Goal: Task Accomplishment & Management: Complete application form

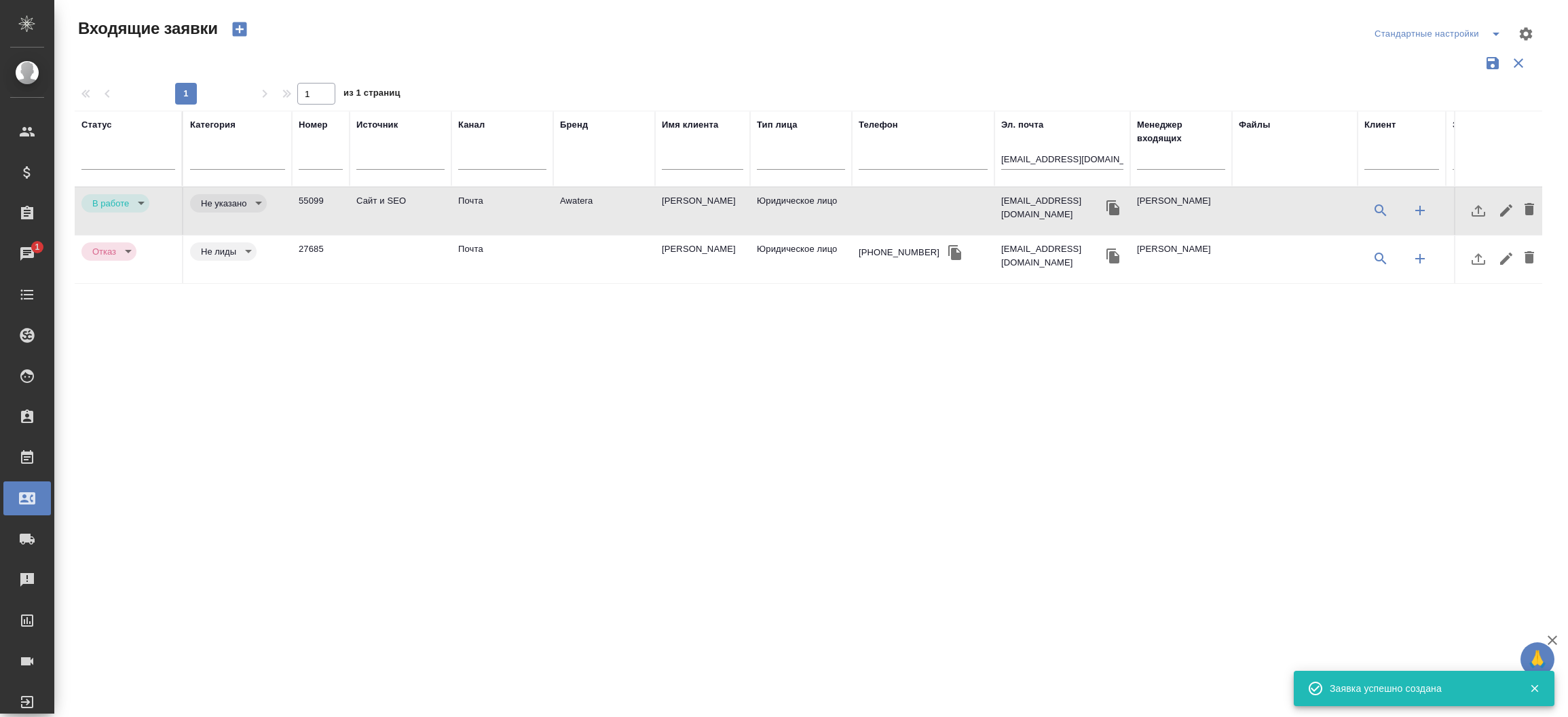
select select "RU"
click at [20, 254] on div "Чаты" at bounding box center [10, 254] width 34 height 21
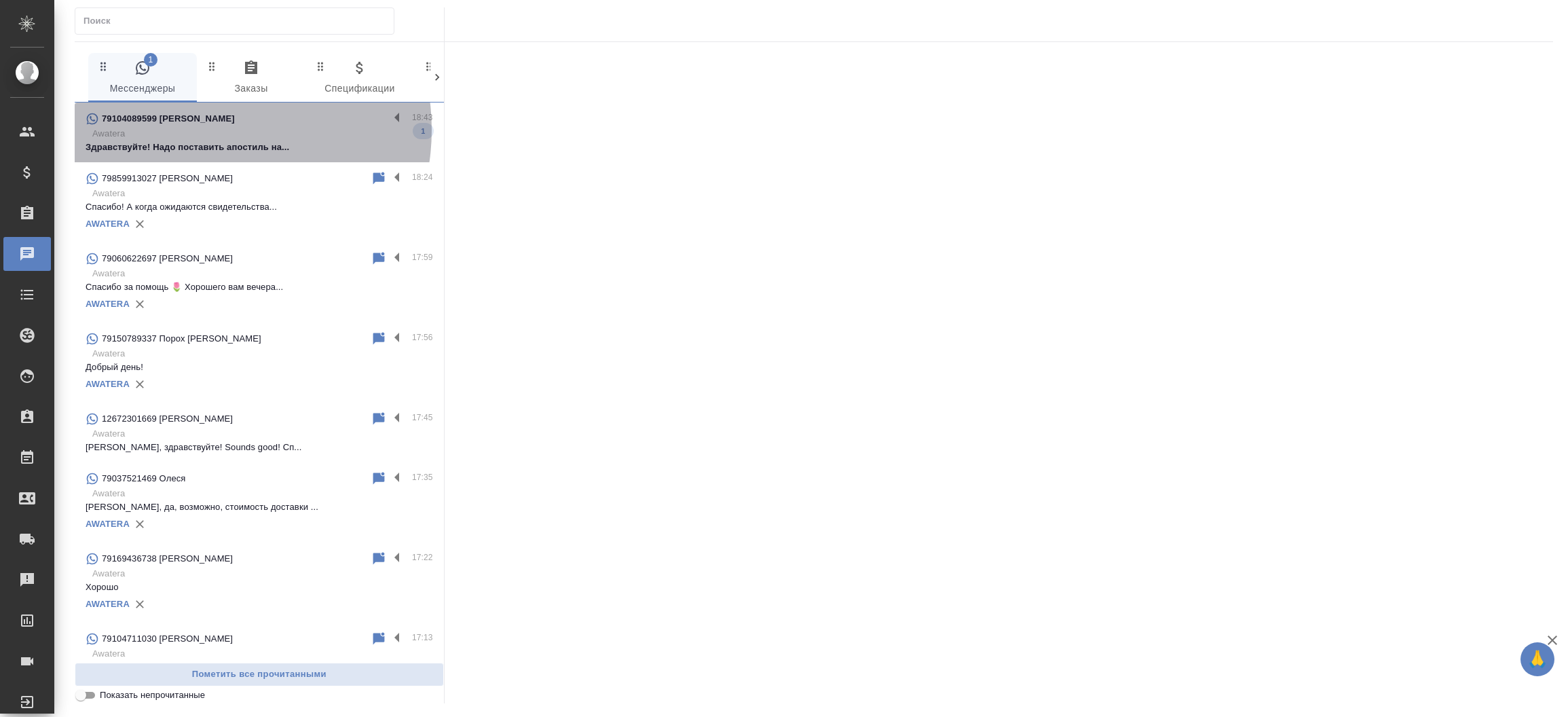
click at [205, 129] on p "Awatera" at bounding box center [262, 134] width 341 height 14
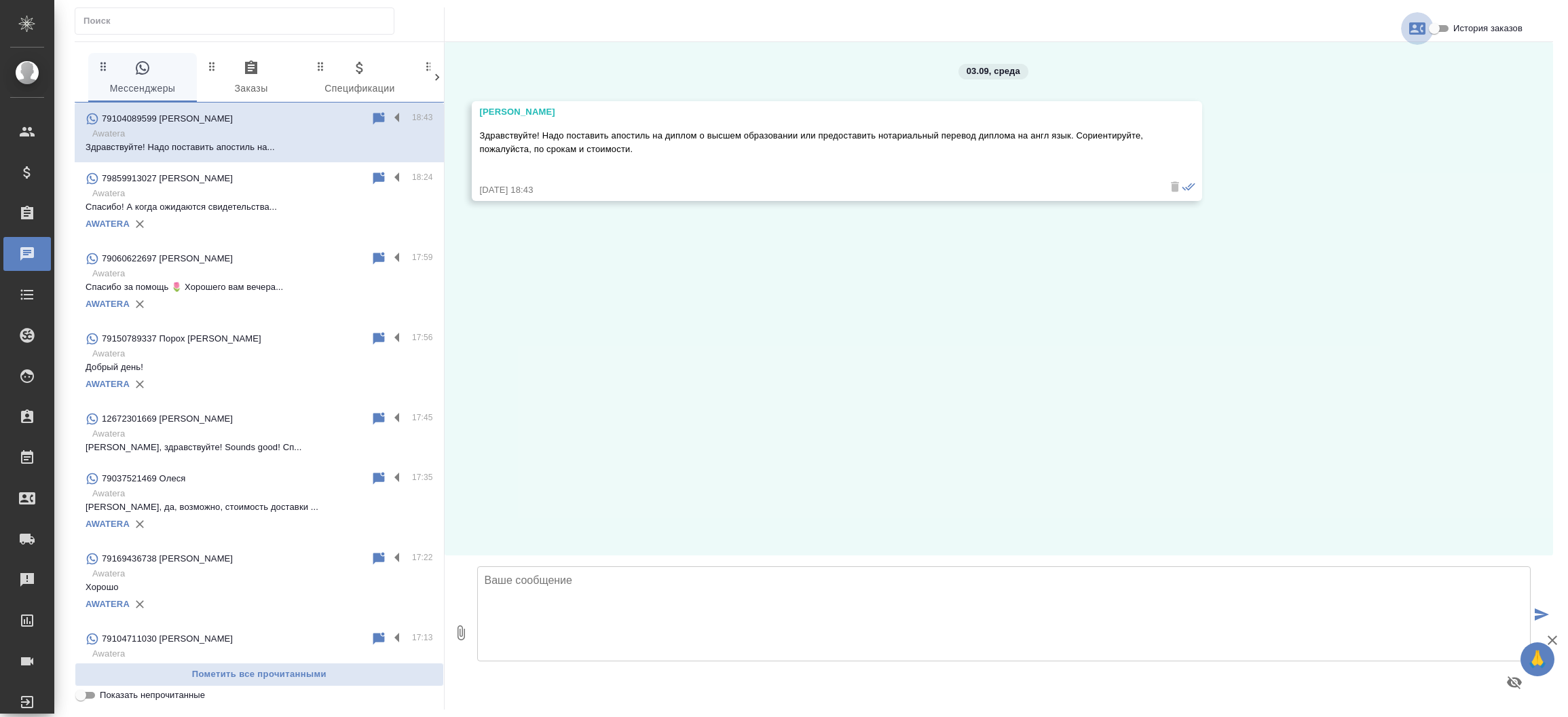
click at [1413, 30] on icon "button" at bounding box center [1417, 29] width 16 height 12
click at [1388, 77] on div "Создать заявку" at bounding box center [1358, 65] width 86 height 30
select select "RU"
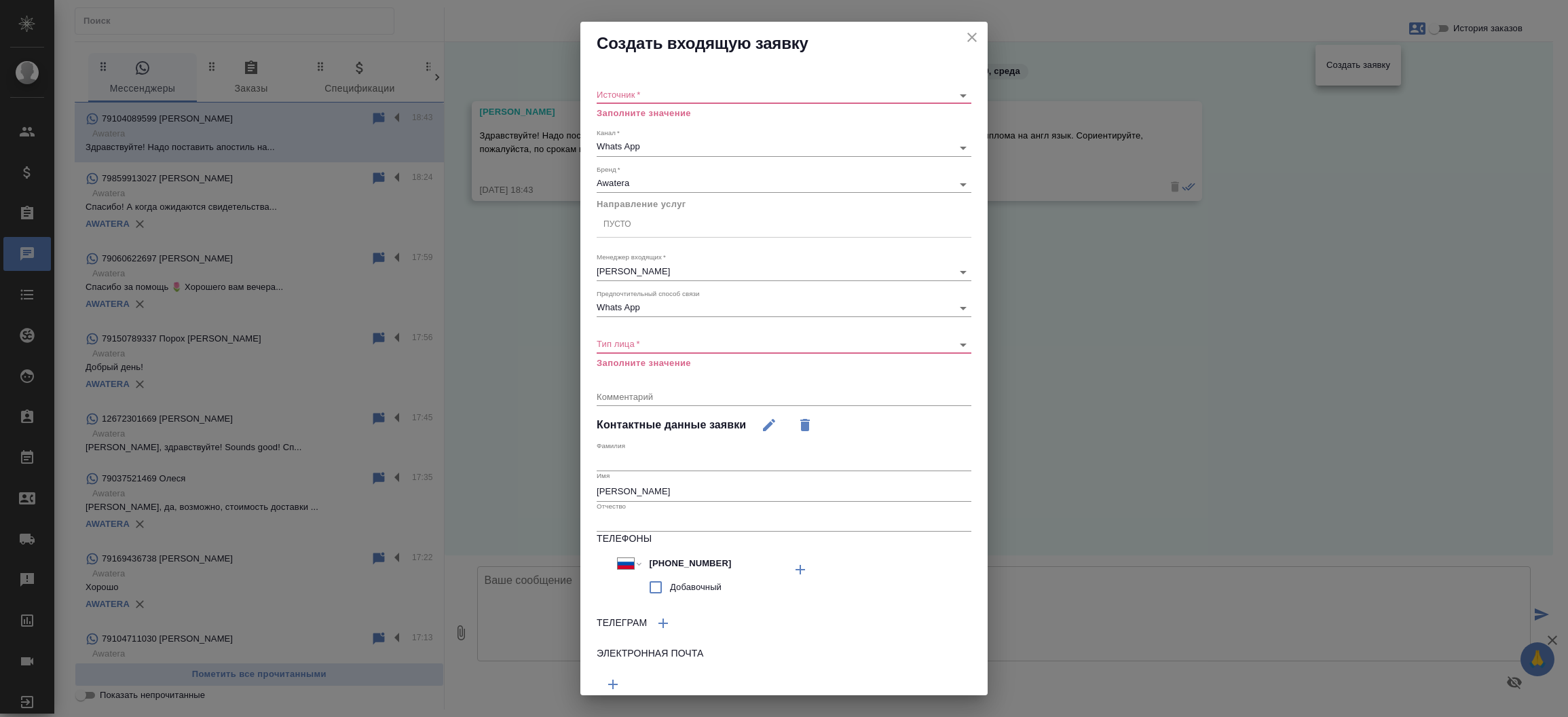
click at [793, 87] on div "​" at bounding box center [783, 95] width 374 height 17
click at [788, 88] on body "🙏 .cls-1 fill:#fff; AWATERA [PERSON_NAME]prutko Клиенты Спецификации Заказы 0 Ч…" at bounding box center [784, 358] width 1568 height 717
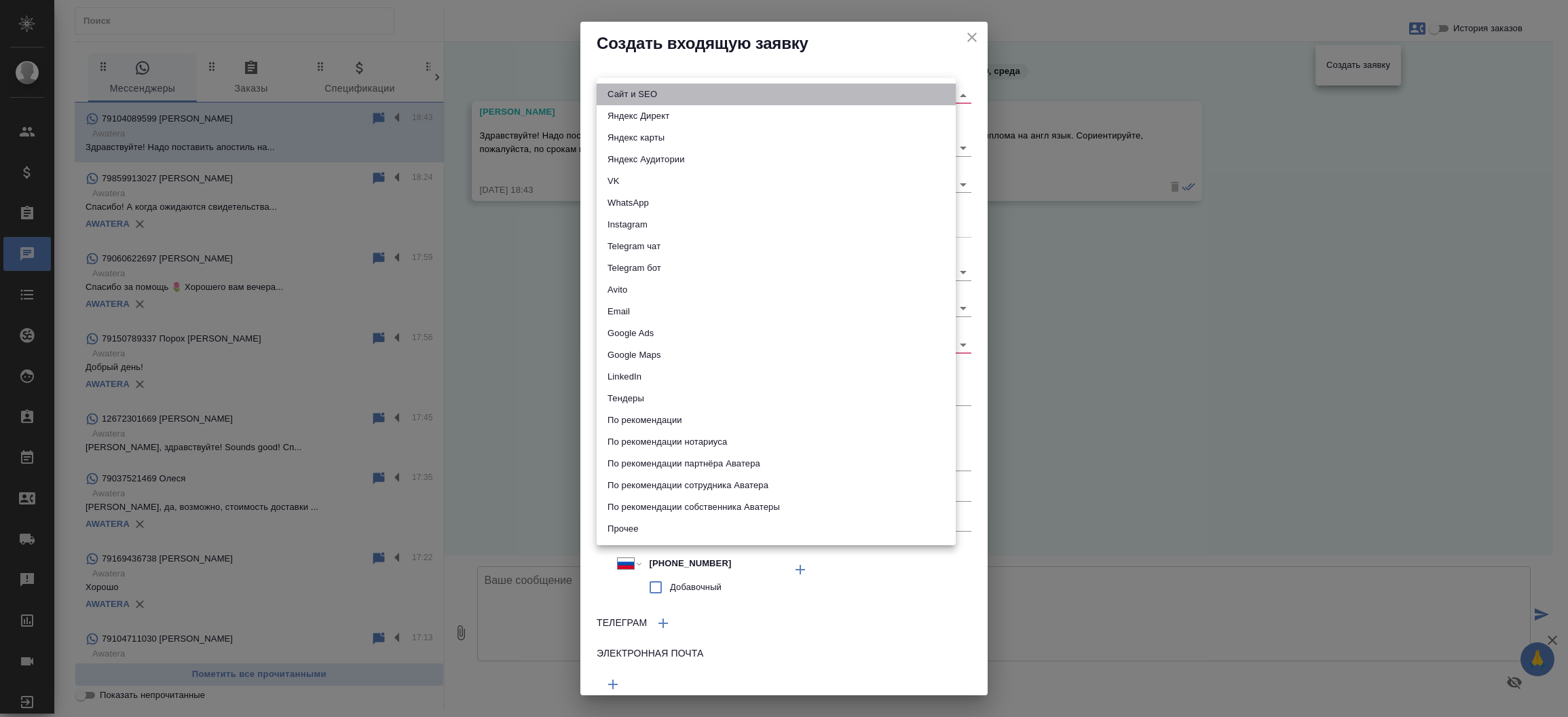
click at [788, 88] on li "Сайт и SEO" at bounding box center [776, 95] width 359 height 22
type input "seo"
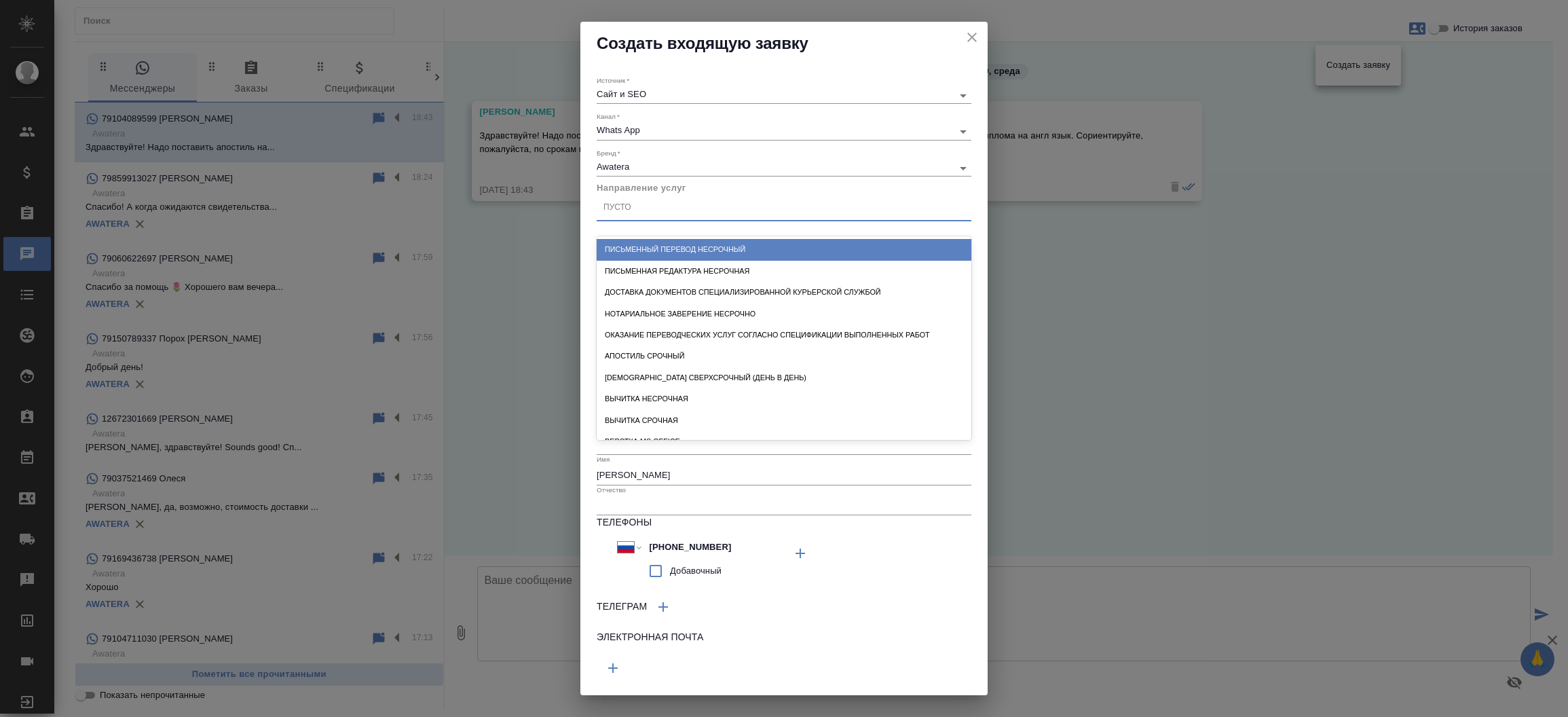
click at [657, 216] on div "Пусто" at bounding box center [783, 208] width 374 height 20
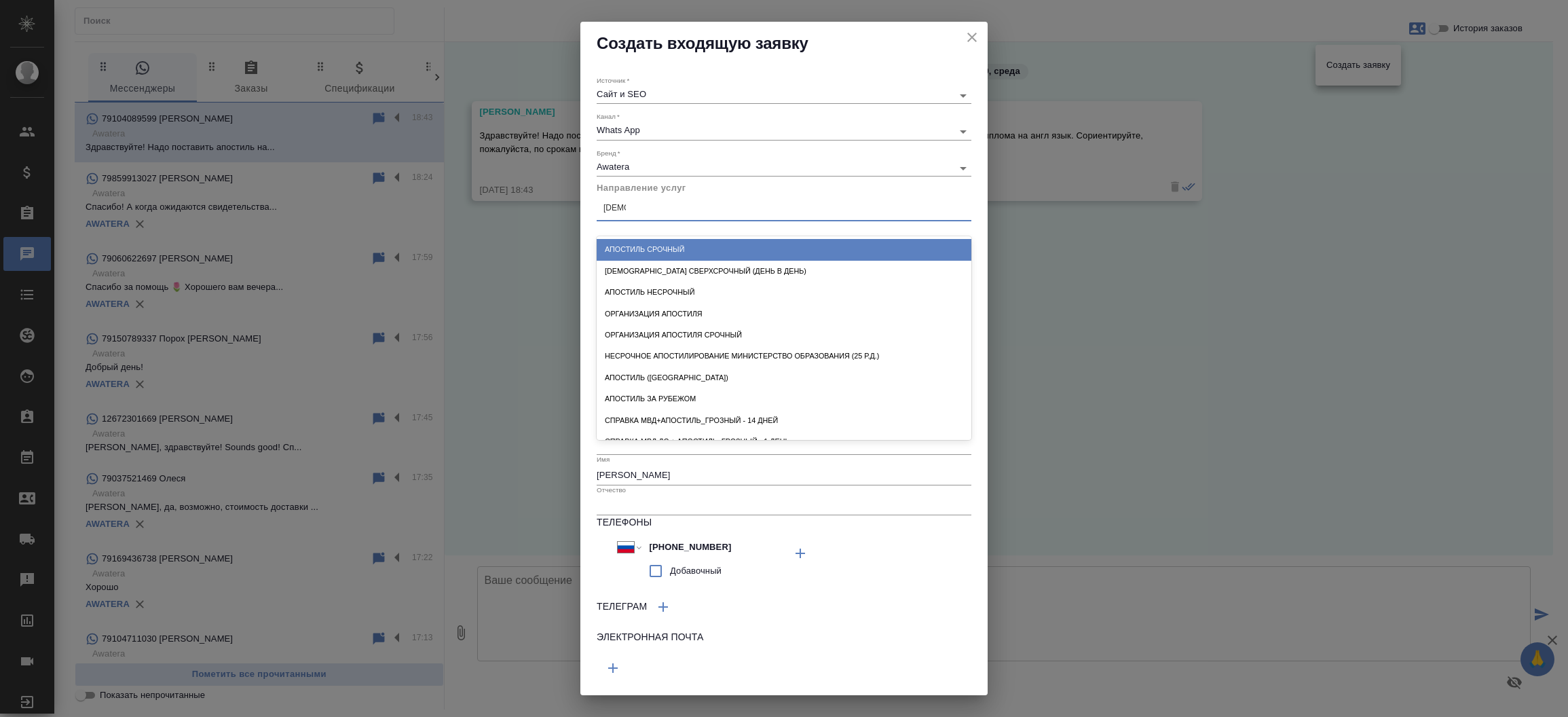
type input "апостил"
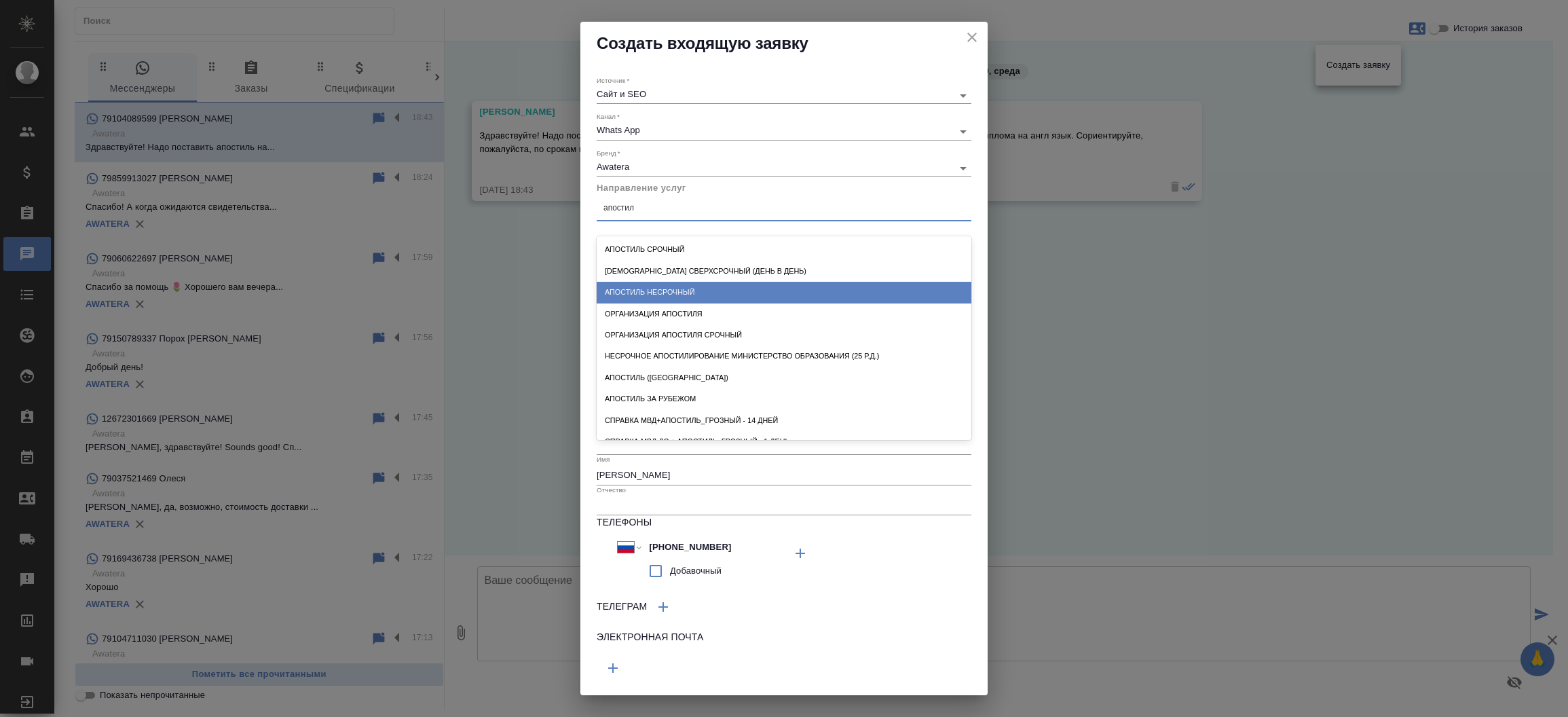
click at [657, 292] on div "Апостиль несрочный" at bounding box center [783, 291] width 374 height 21
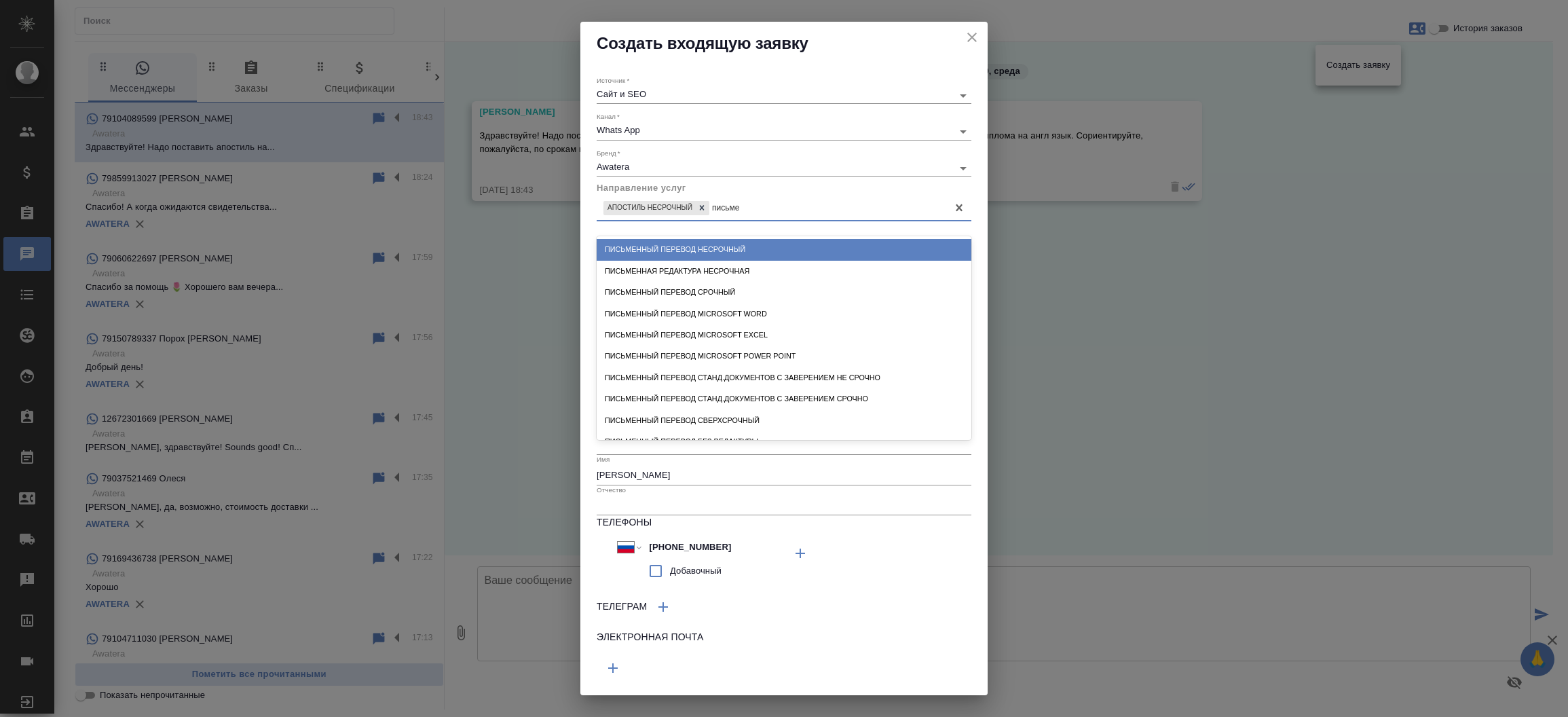
type input "письмен"
click at [674, 258] on div "Письменный перевод несрочный" at bounding box center [783, 249] width 374 height 21
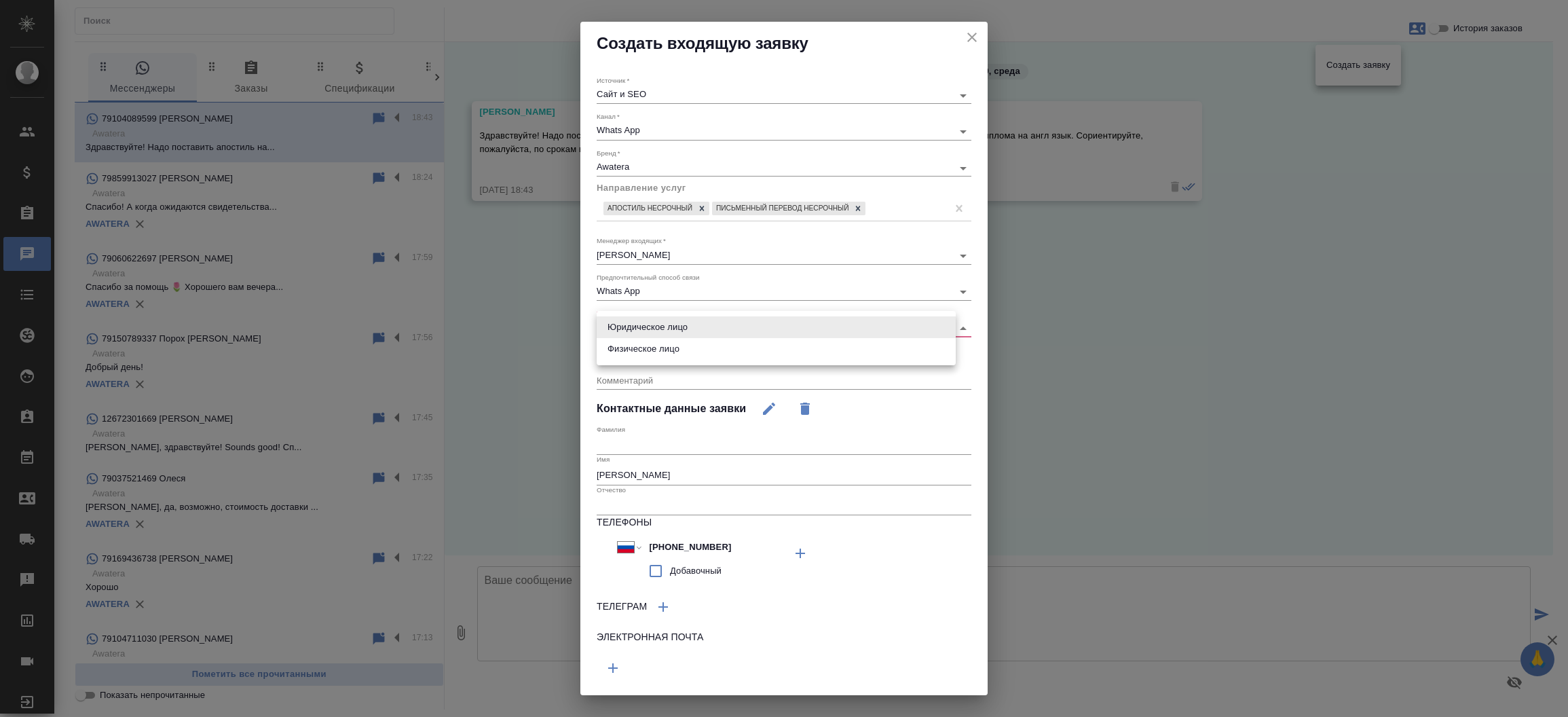
click at [791, 331] on body "🙏 .cls-1 fill:#fff; AWATERA [PERSON_NAME]prutko Клиенты Спецификации Заказы 0 Ч…" at bounding box center [784, 358] width 1568 height 717
click at [768, 361] on ul "Юридическое лицо Физическое лицо" at bounding box center [776, 338] width 359 height 54
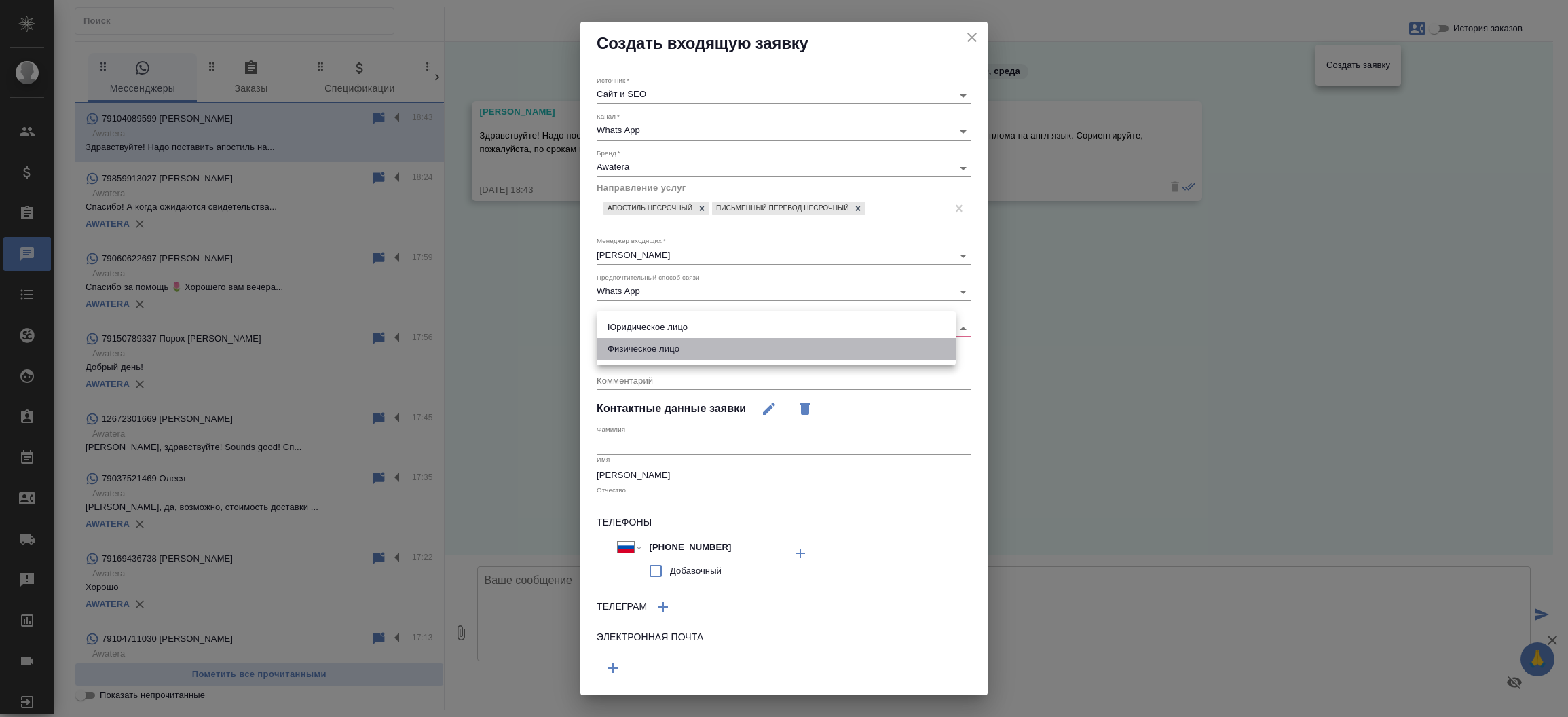
click at [821, 347] on li "Физическое лицо" at bounding box center [776, 349] width 359 height 22
type input "private"
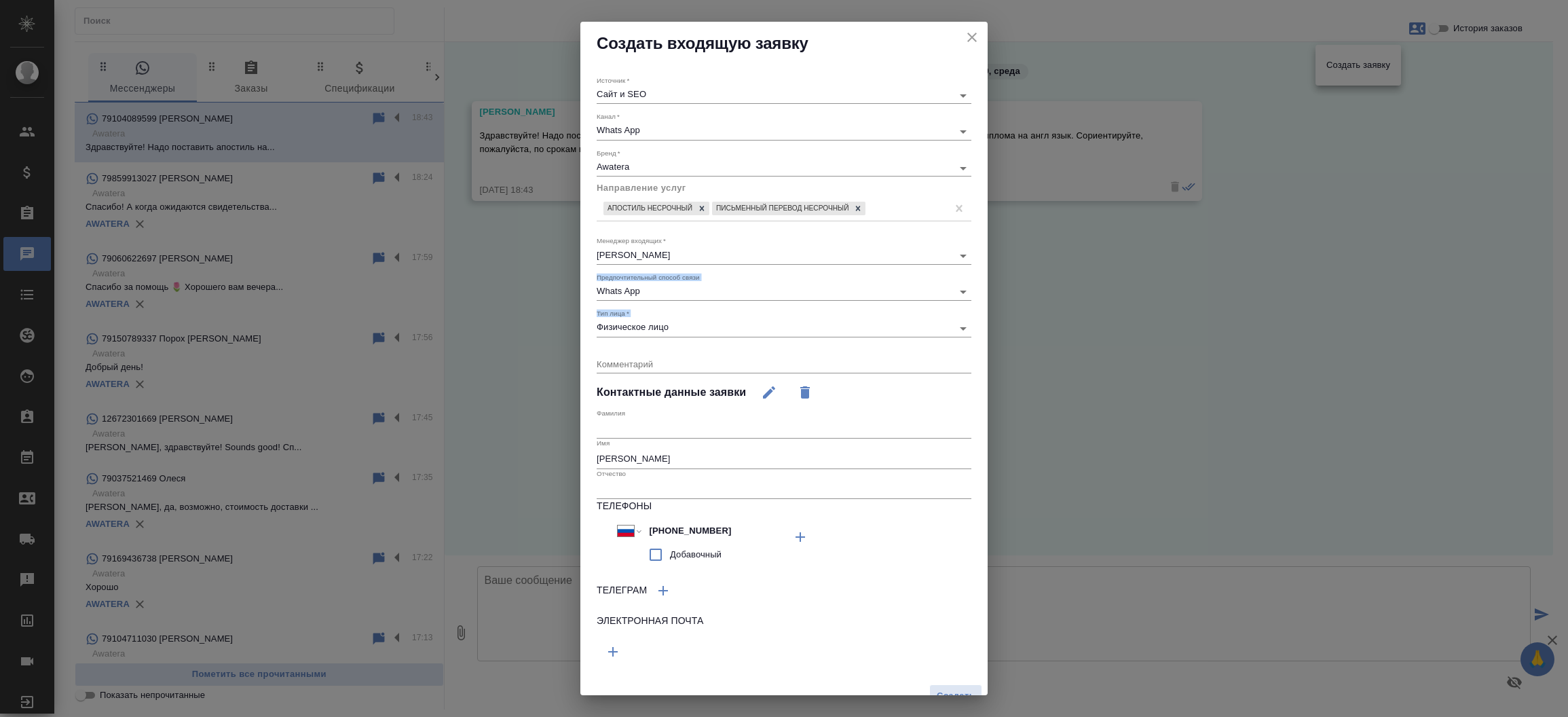
drag, startPoint x: 987, startPoint y: 238, endPoint x: 979, endPoint y: 336, distance: 98.3
click at [979, 336] on div "Создать входящую заявку Источник   * Сайт и SEO seo Канал   * Whats App 66ac940…" at bounding box center [784, 358] width 1568 height 717
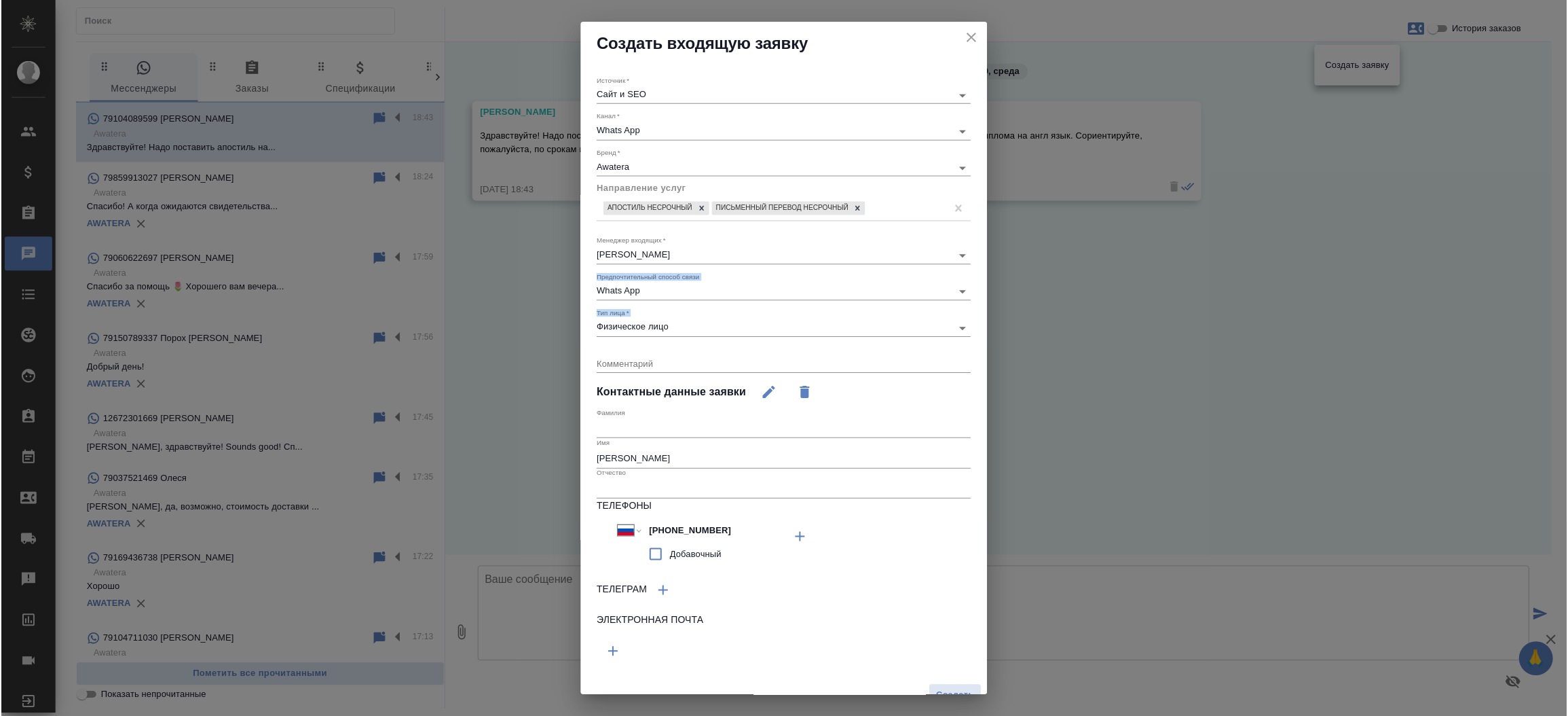
scroll to position [18, 0]
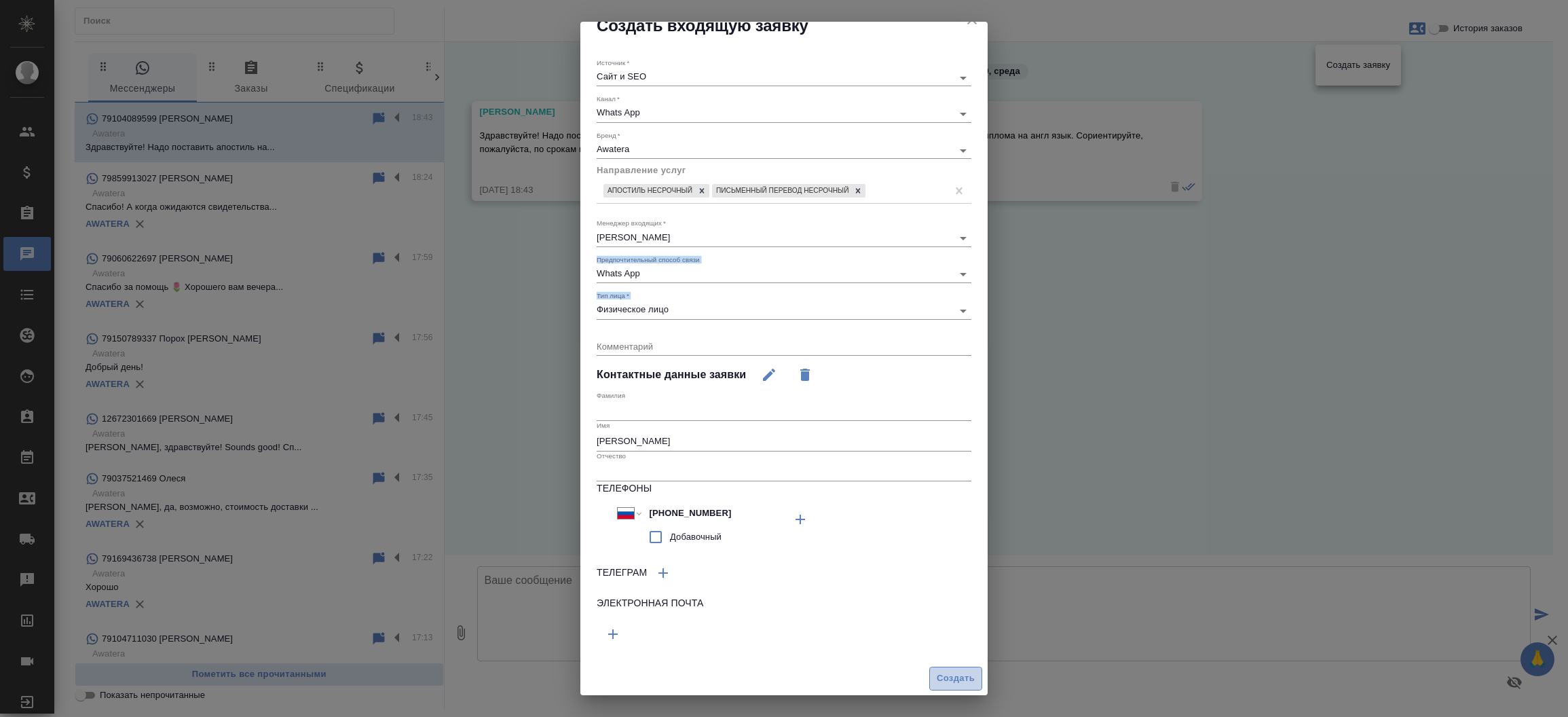
click at [944, 676] on span "Создать" at bounding box center [956, 678] width 38 height 16
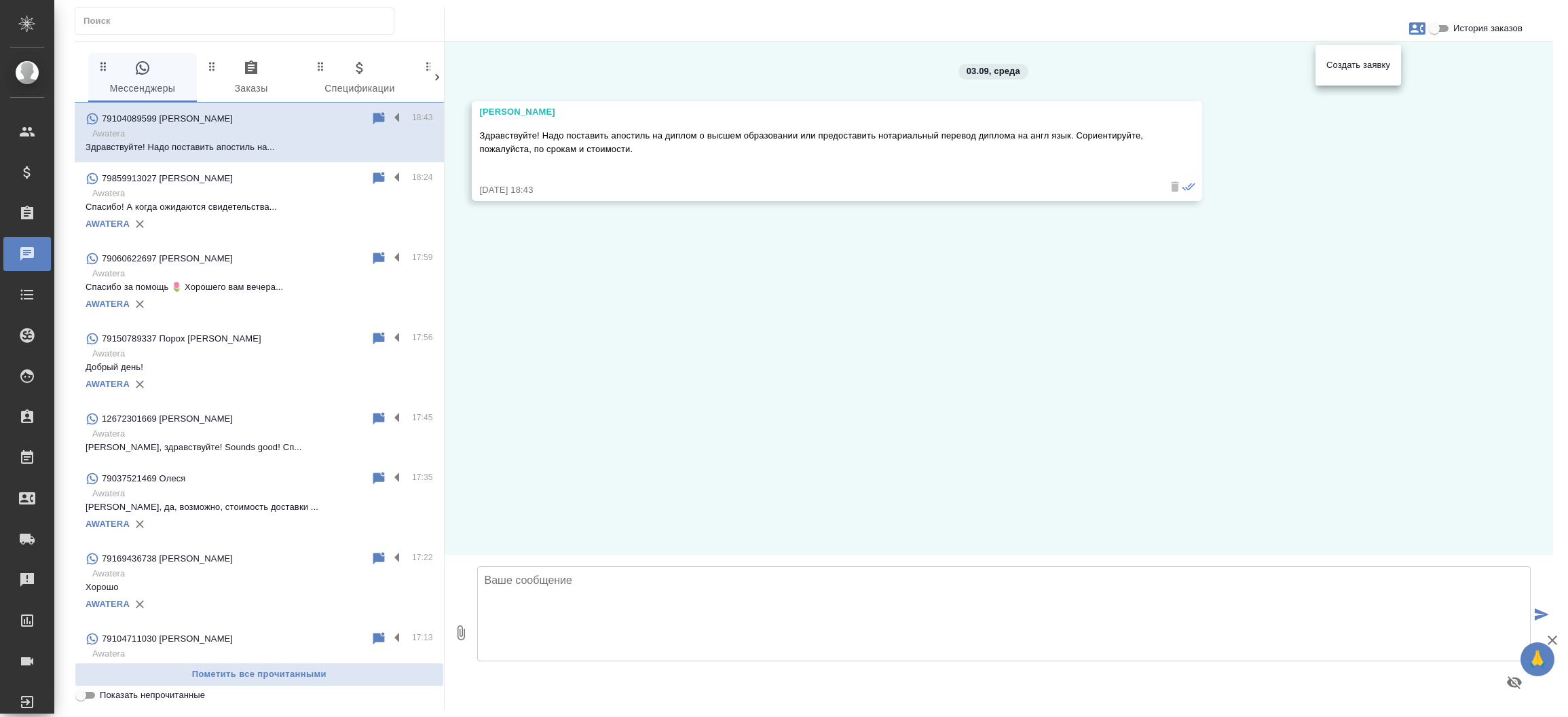
drag, startPoint x: 642, startPoint y: 152, endPoint x: 479, endPoint y: 129, distance: 164.6
click at [479, 129] on div at bounding box center [784, 358] width 1568 height 717
drag, startPoint x: 479, startPoint y: 129, endPoint x: 637, endPoint y: 152, distance: 159.7
click at [637, 152] on p "Здравствуйте! Надо поставить апостиль на диплом о высшем образовании или предос…" at bounding box center [817, 142] width 674 height 27
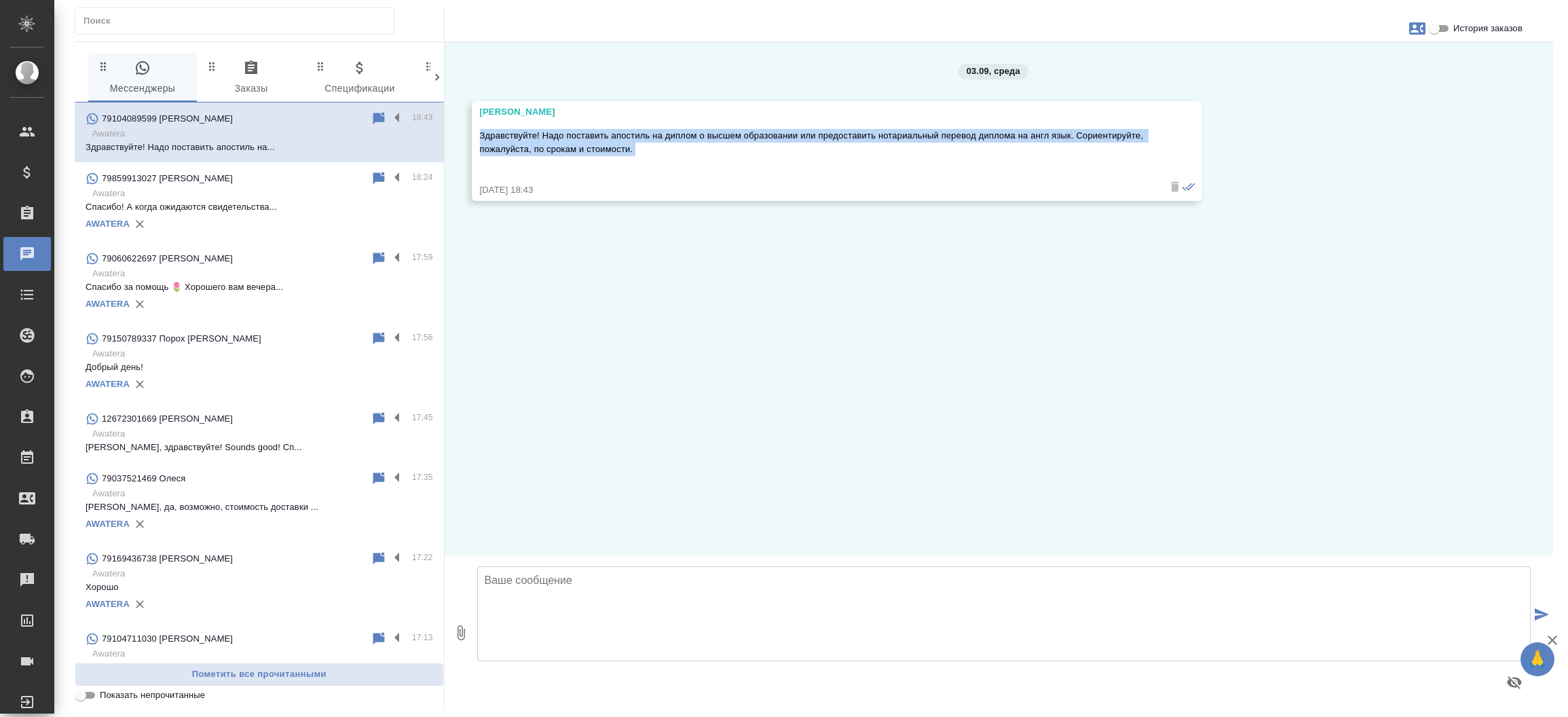
drag, startPoint x: 637, startPoint y: 152, endPoint x: 476, endPoint y: 137, distance: 161.7
click at [476, 137] on div "[PERSON_NAME] Здравствуйте! Надо поставить апостиль на диплом о высшем образова…" at bounding box center [837, 150] width 731 height 100
copy p "Здравствуйте! Надо поставить апостиль на диплом о высшем образовании или предос…"
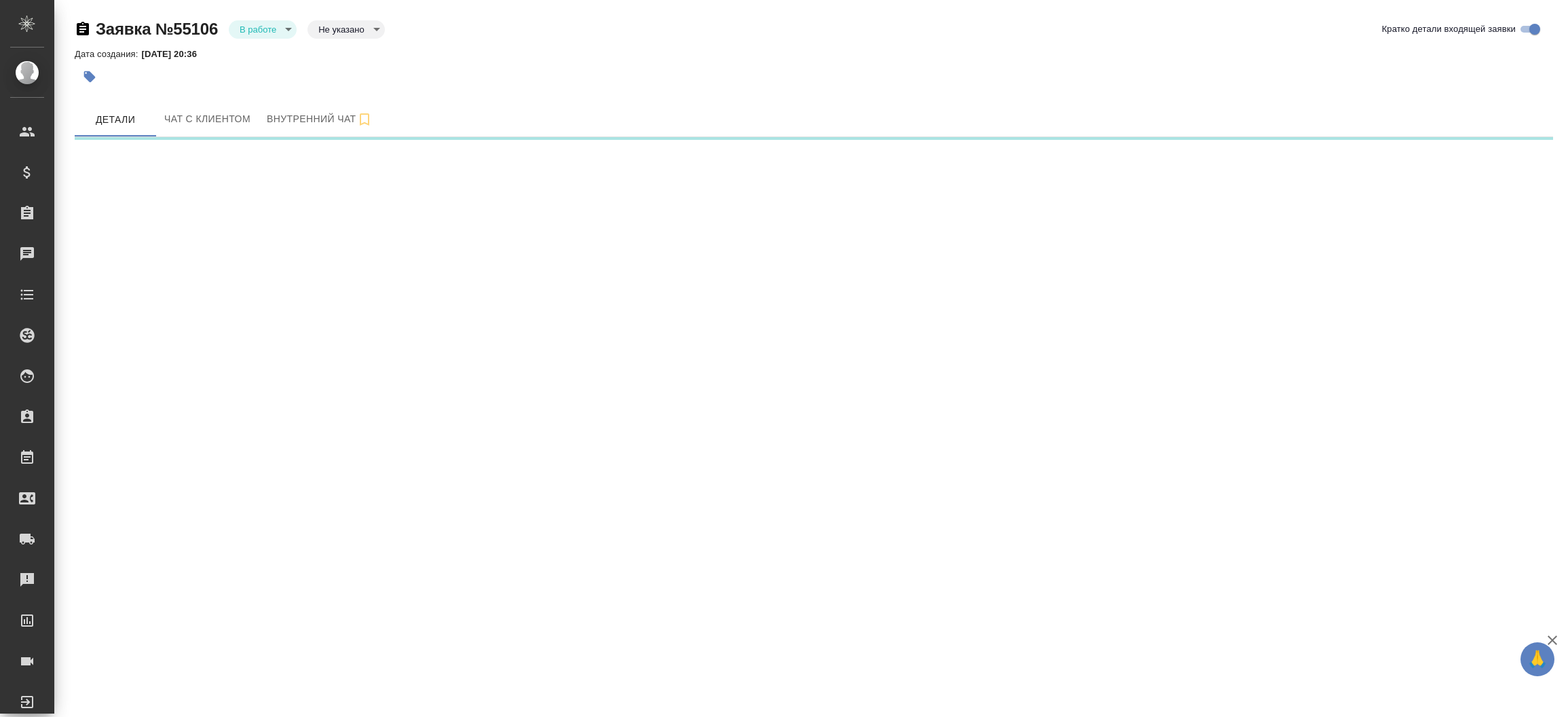
select select "RU"
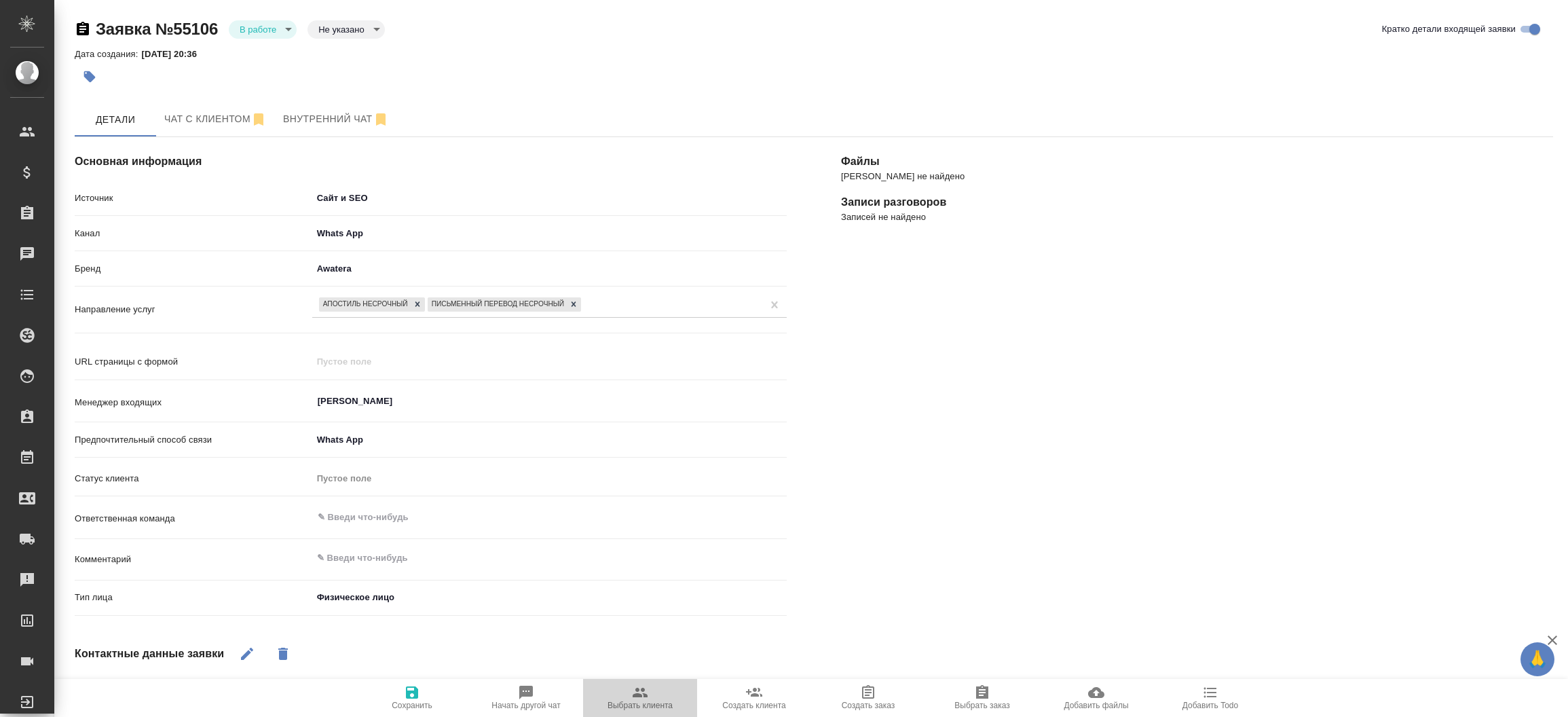
click at [663, 703] on span "Выбрать клиента" at bounding box center [640, 705] width 65 height 10
type textarea "x"
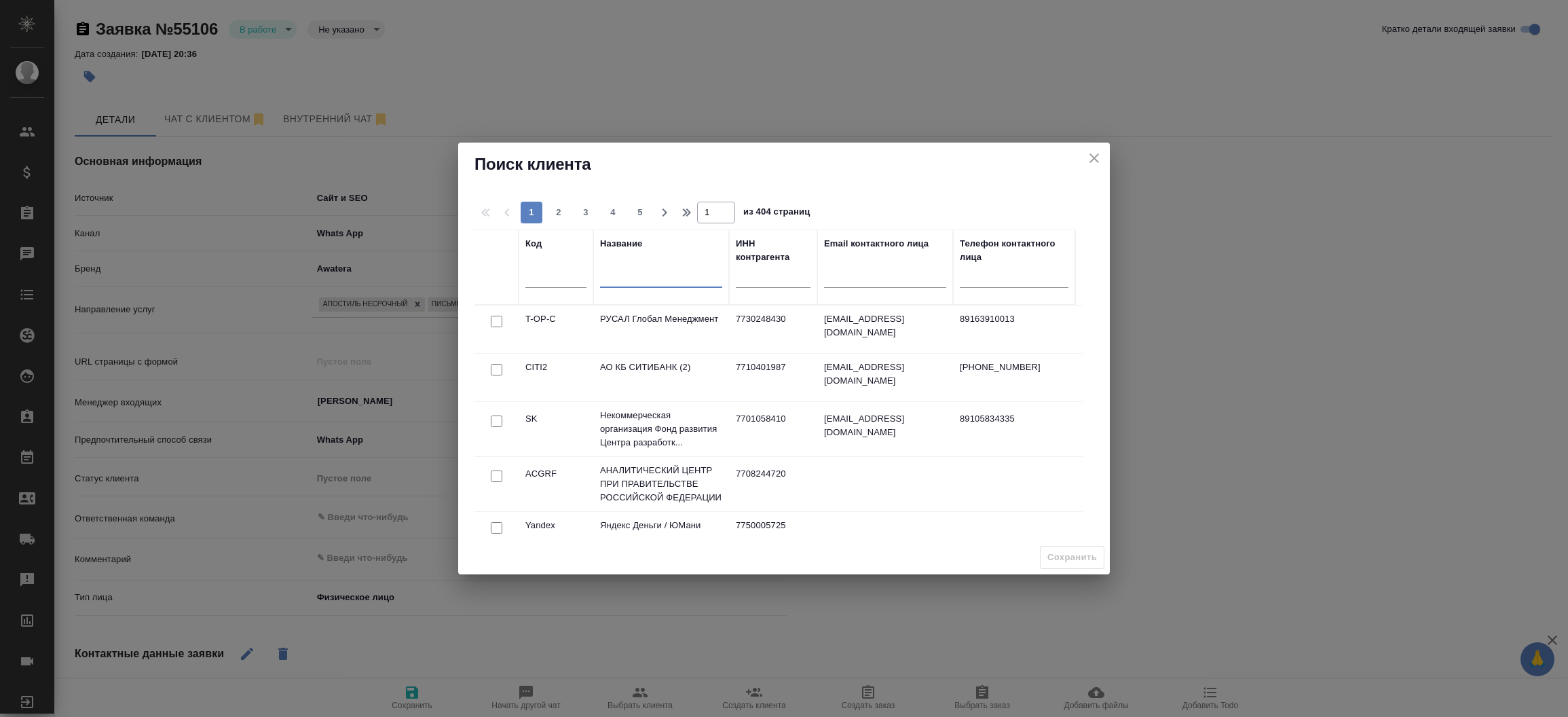
click at [662, 275] on input "text" at bounding box center [662, 279] width 122 height 17
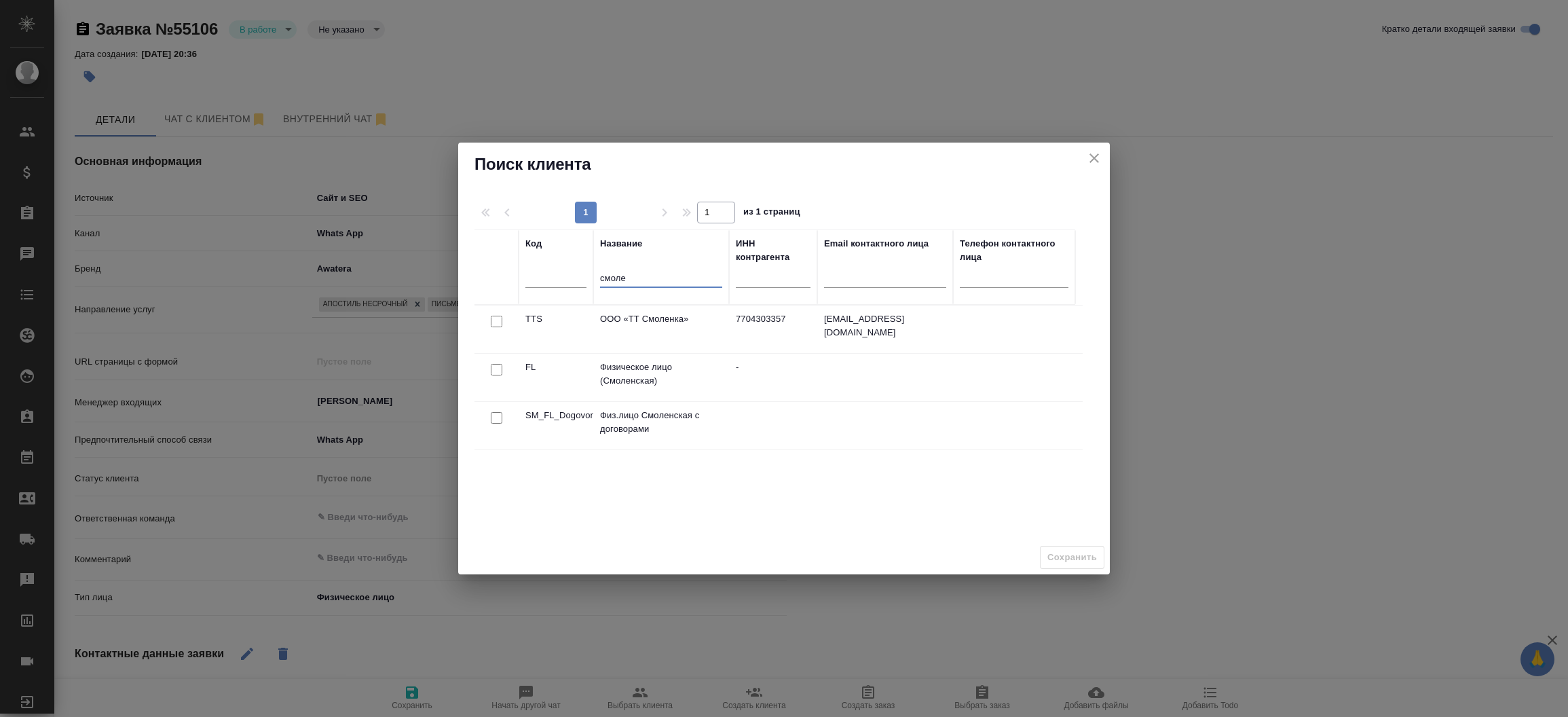
type input "смоле"
click at [496, 372] on input "checkbox" at bounding box center [497, 369] width 12 height 12
checkbox input "true"
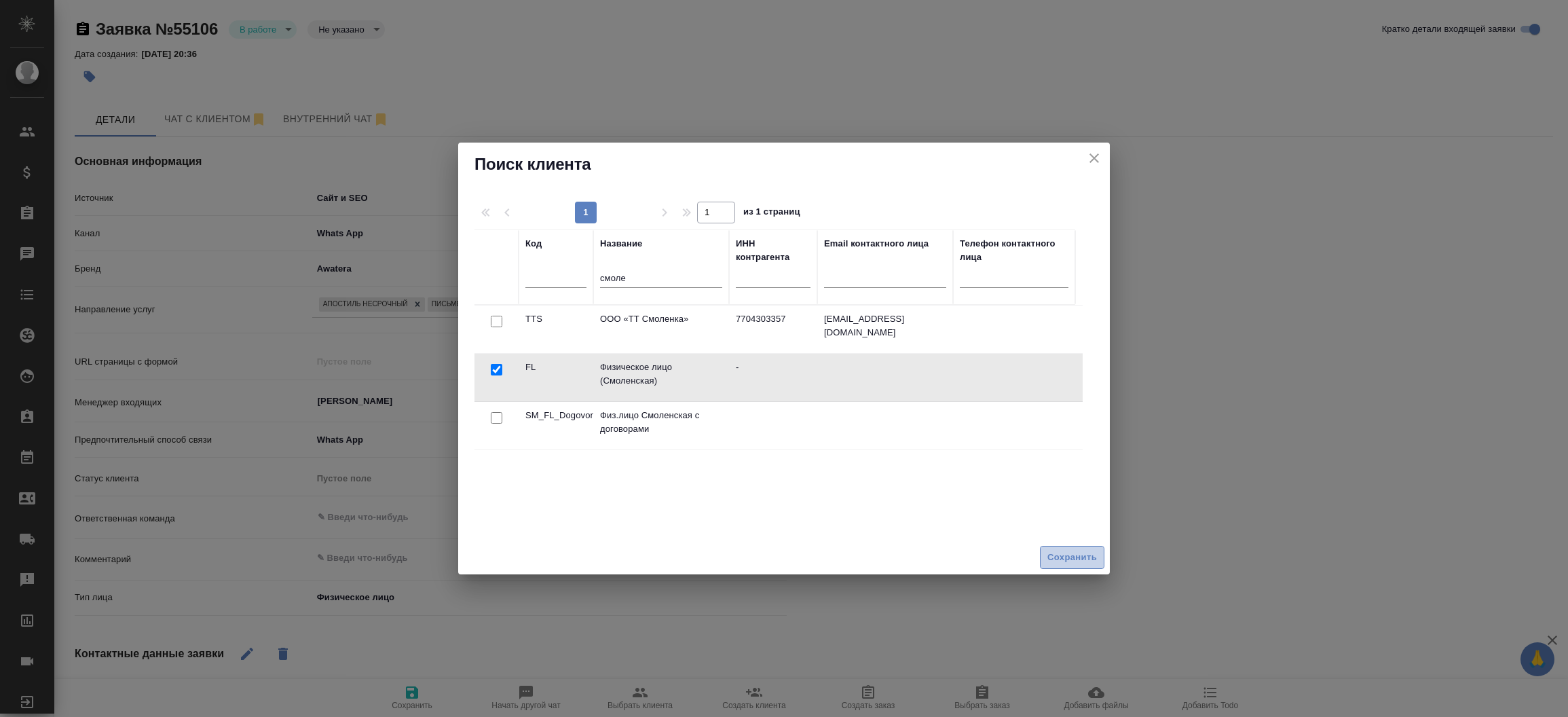
click at [1069, 553] on span "Сохранить" at bounding box center [1072, 558] width 49 height 16
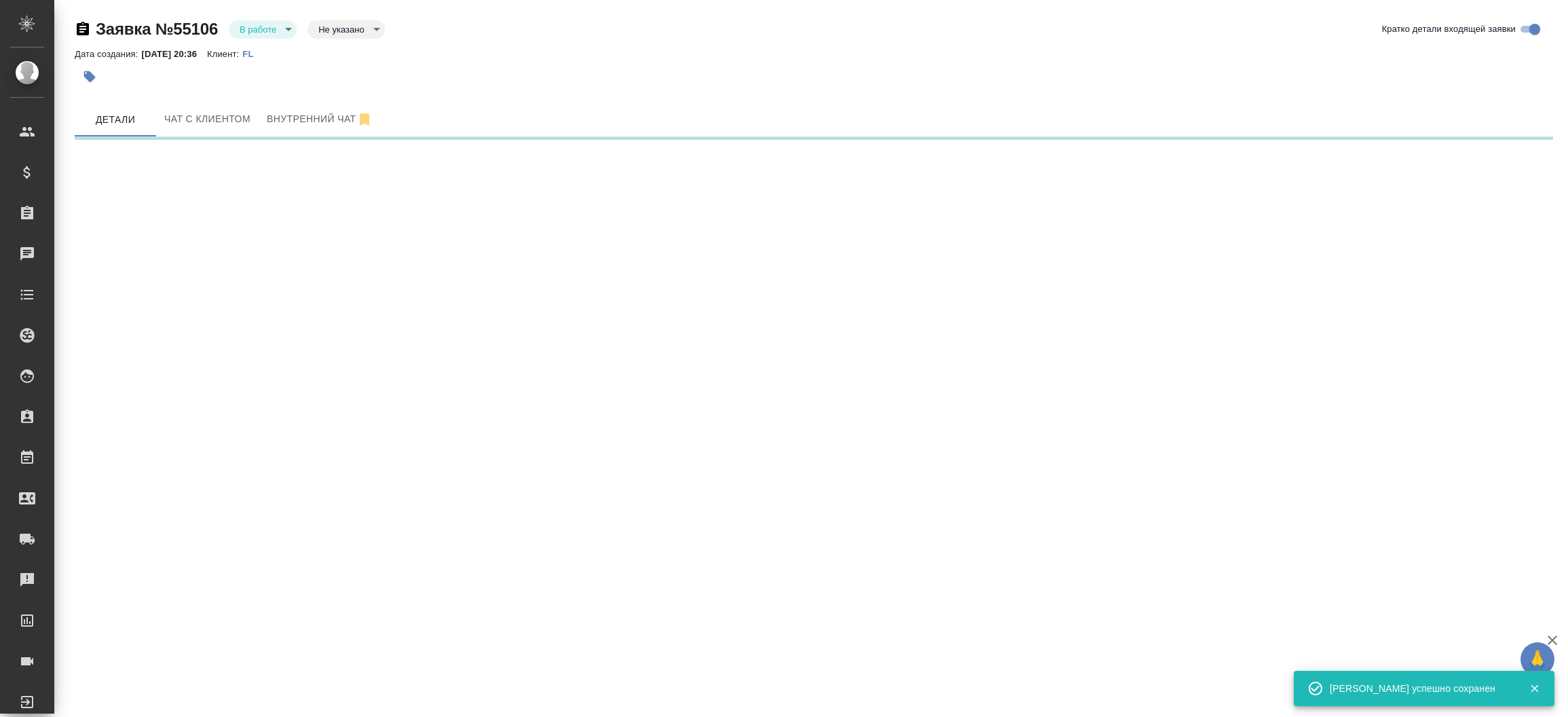
select select "RU"
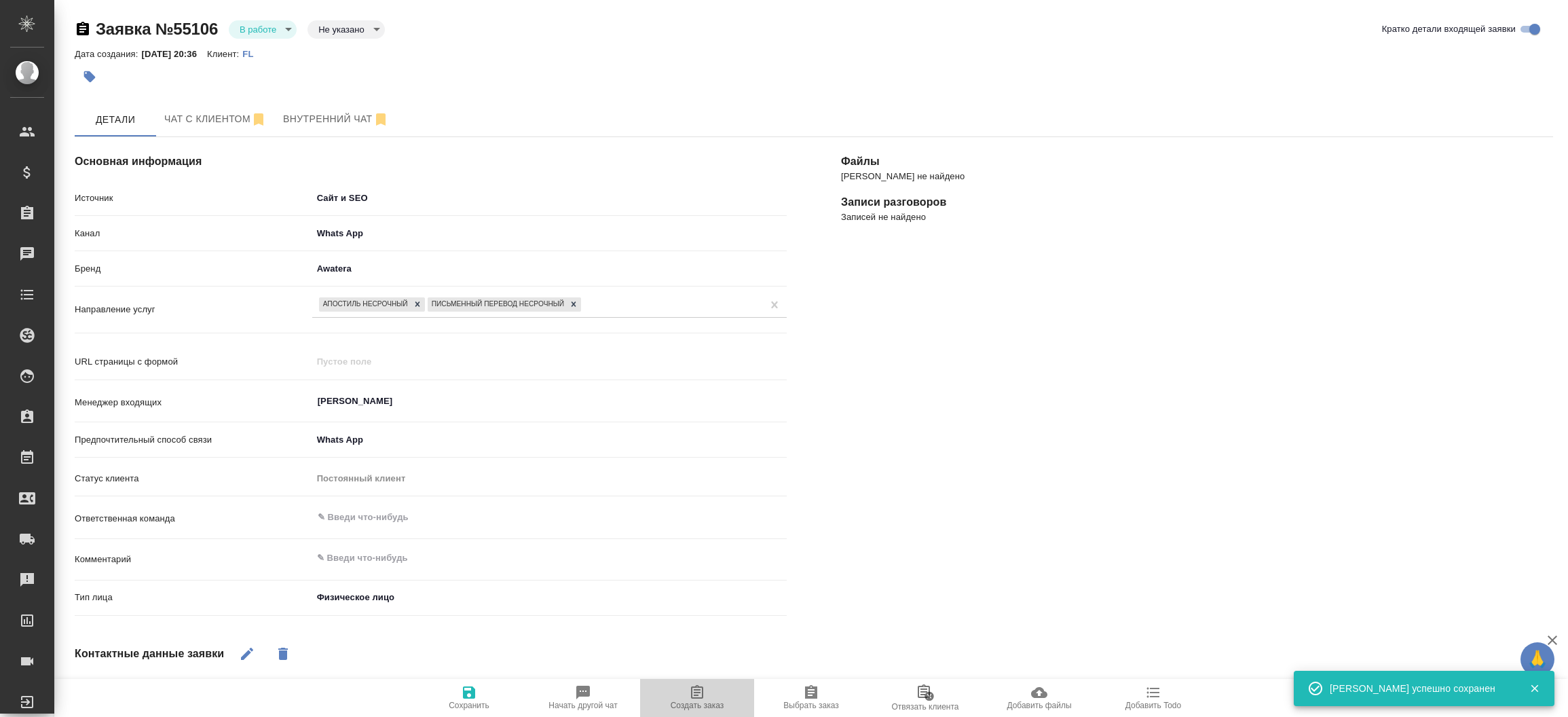
click at [707, 698] on span "Создать заказ" at bounding box center [697, 697] width 98 height 26
type textarea "x"
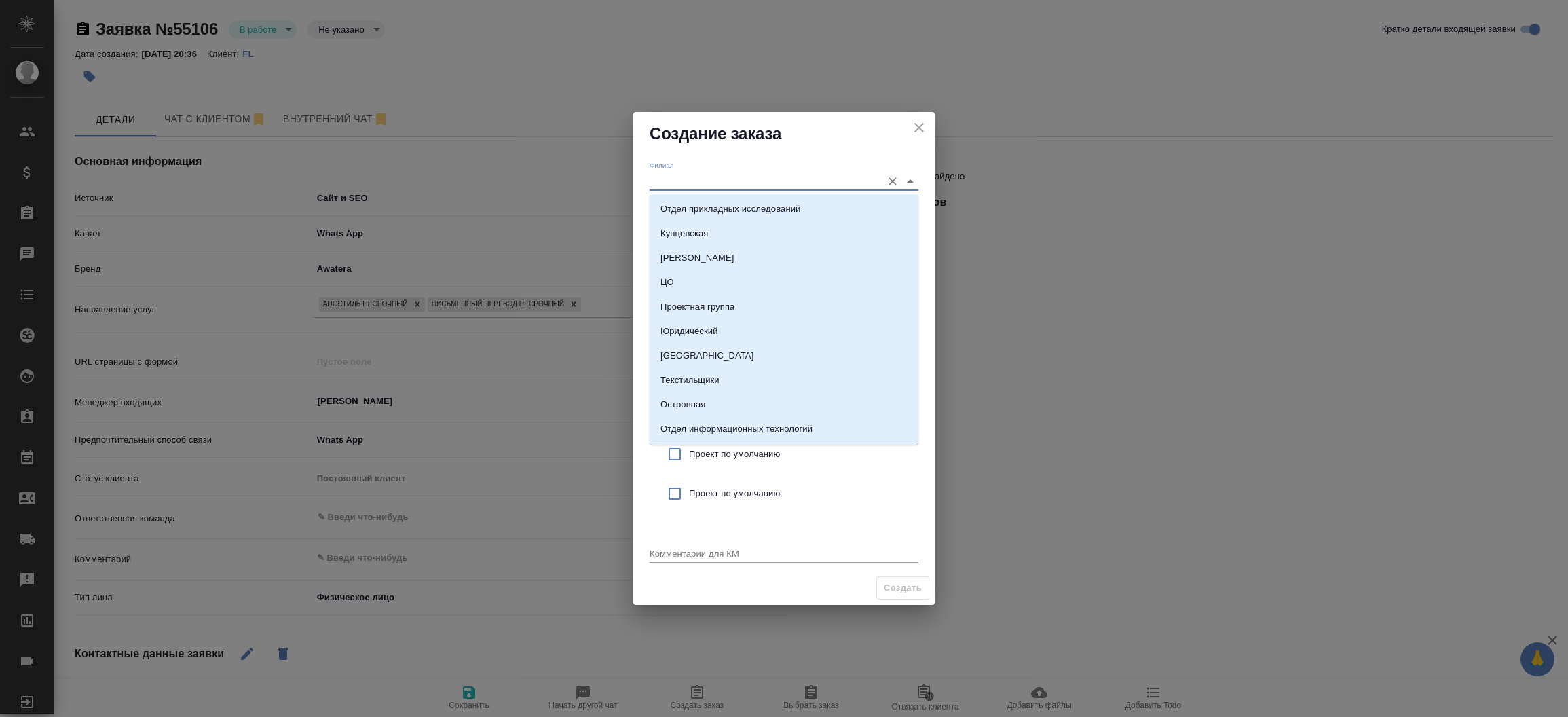
click at [707, 182] on input "Филиал" at bounding box center [762, 181] width 225 height 19
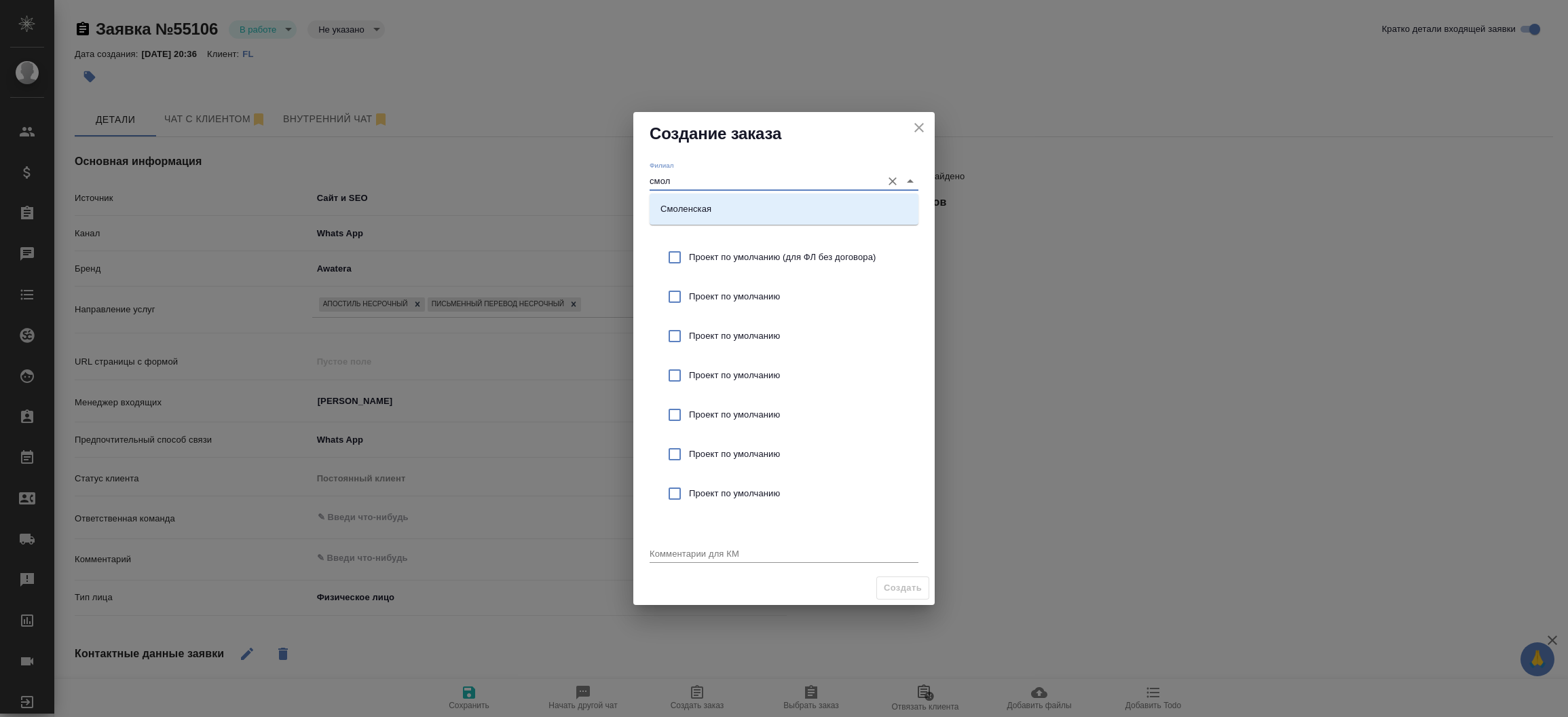
click at [682, 177] on input "смол" at bounding box center [762, 181] width 225 height 19
click at [691, 200] on li "Смоленская" at bounding box center [784, 208] width 269 height 25
type input "Смоленская"
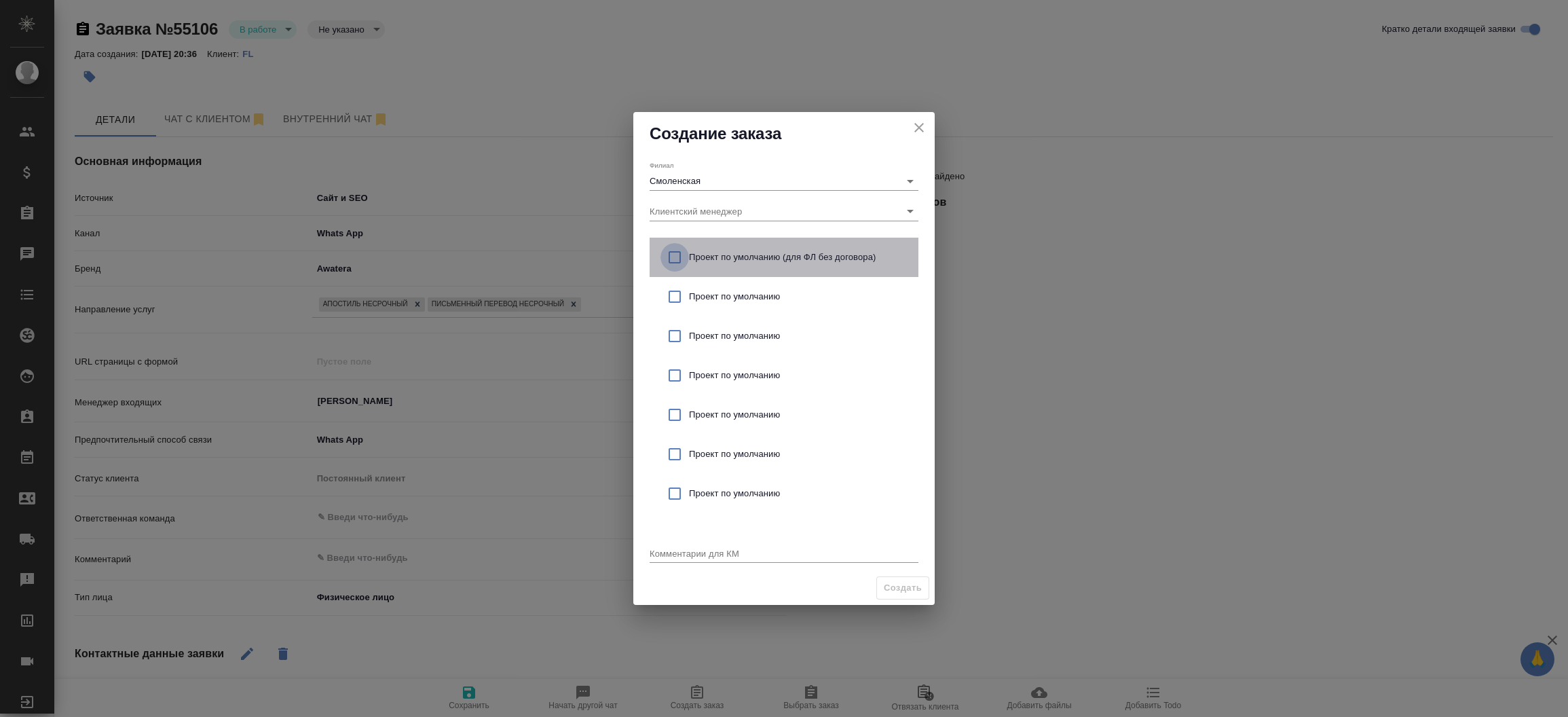
click at [674, 257] on input "checkbox" at bounding box center [674, 257] width 29 height 29
checkbox input "true"
click at [678, 552] on textarea at bounding box center [784, 553] width 269 height 10
paste textarea "Здравствуйте! Надо поставить апостиль на диплом о высшем образовании или предос…"
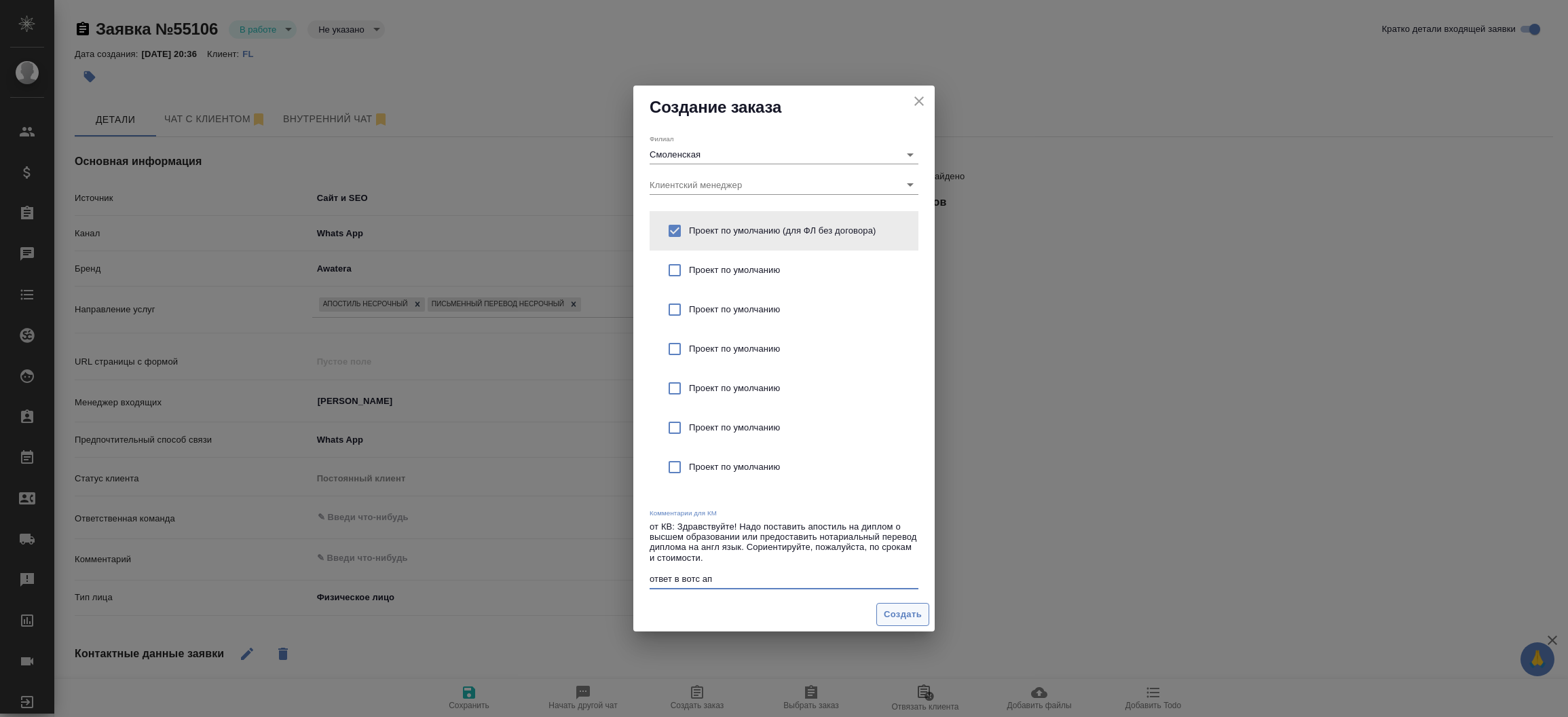
type textarea "от КВ: Здравствуйте! Надо поставить апостиль на диплом о высшем образовании или…"
click at [893, 620] on span "Создать" at bounding box center [902, 615] width 38 height 16
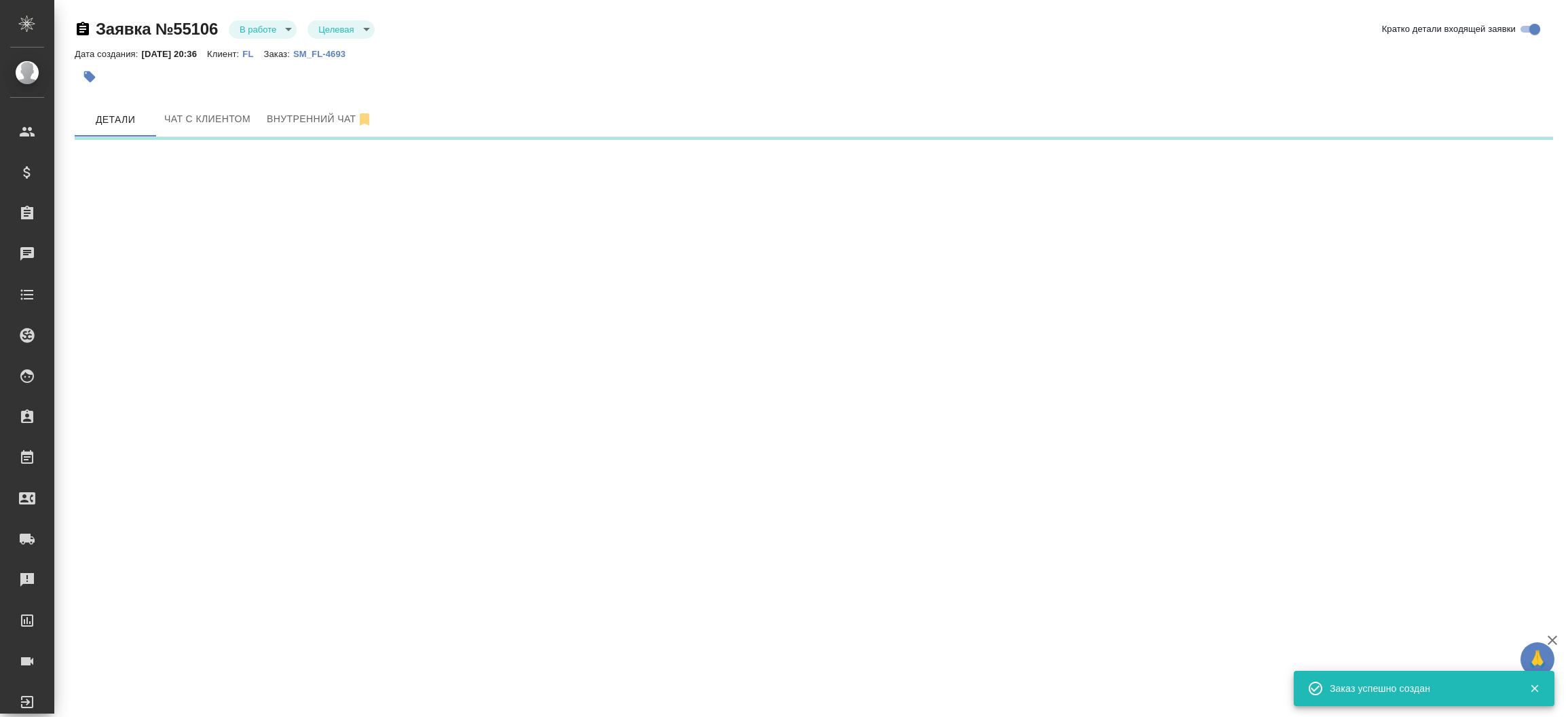
select select "RU"
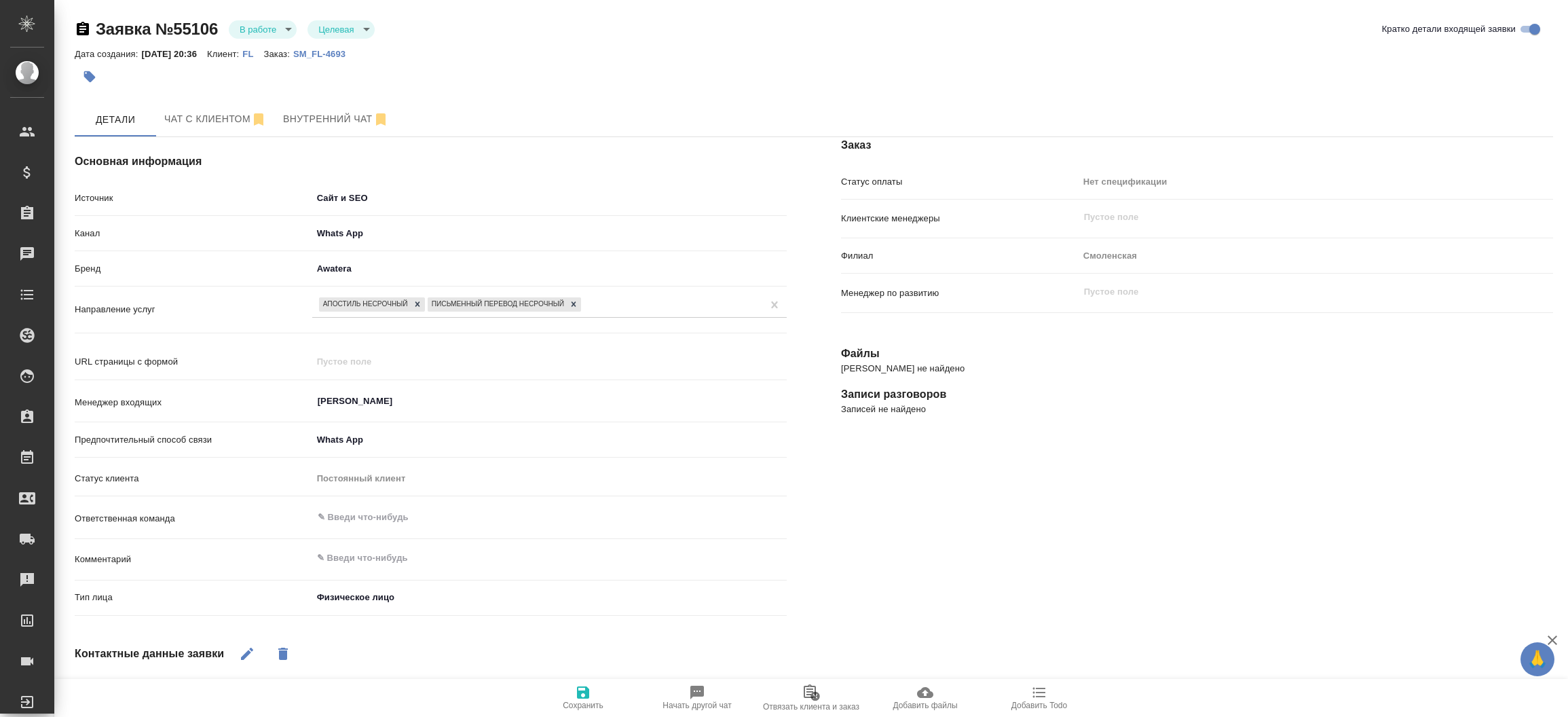
type textarea "x"
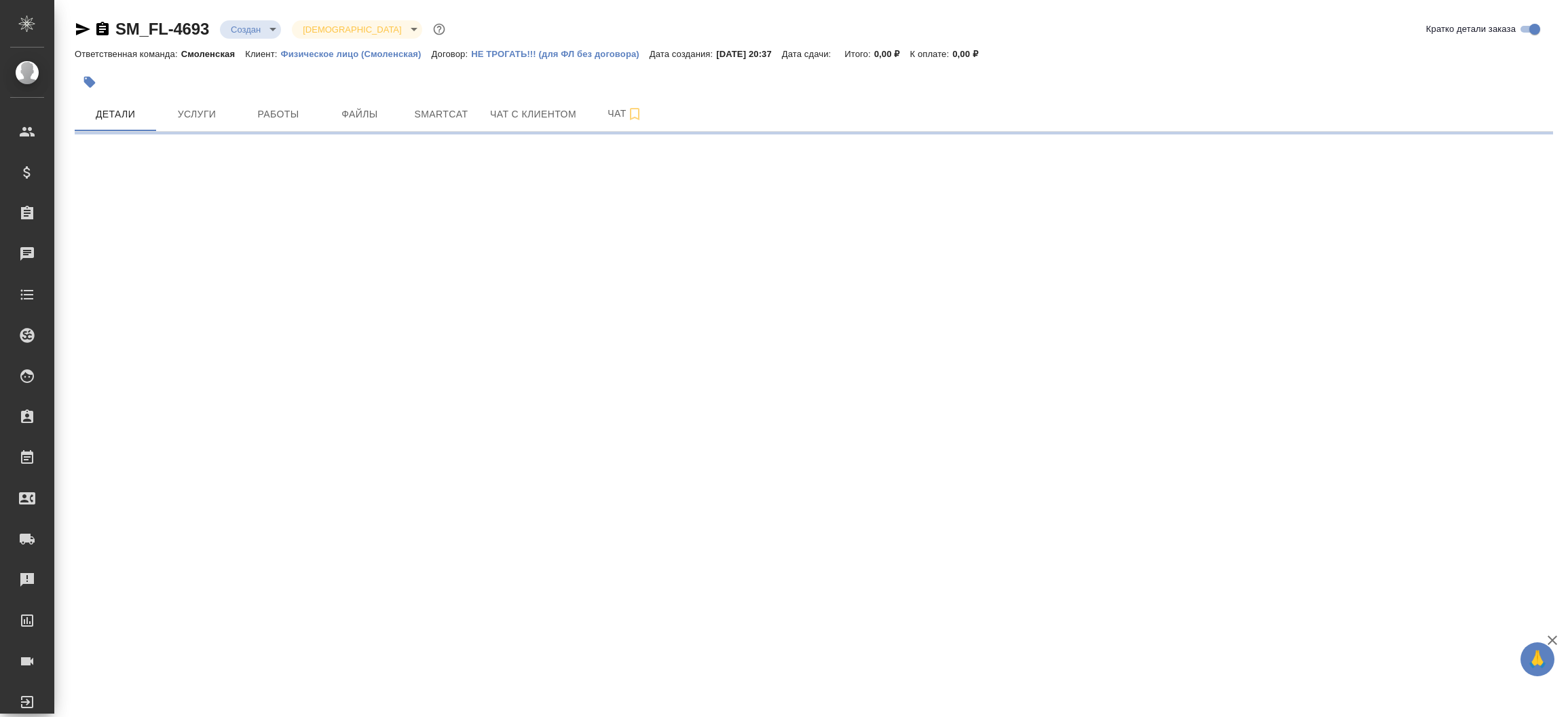
select select "RU"
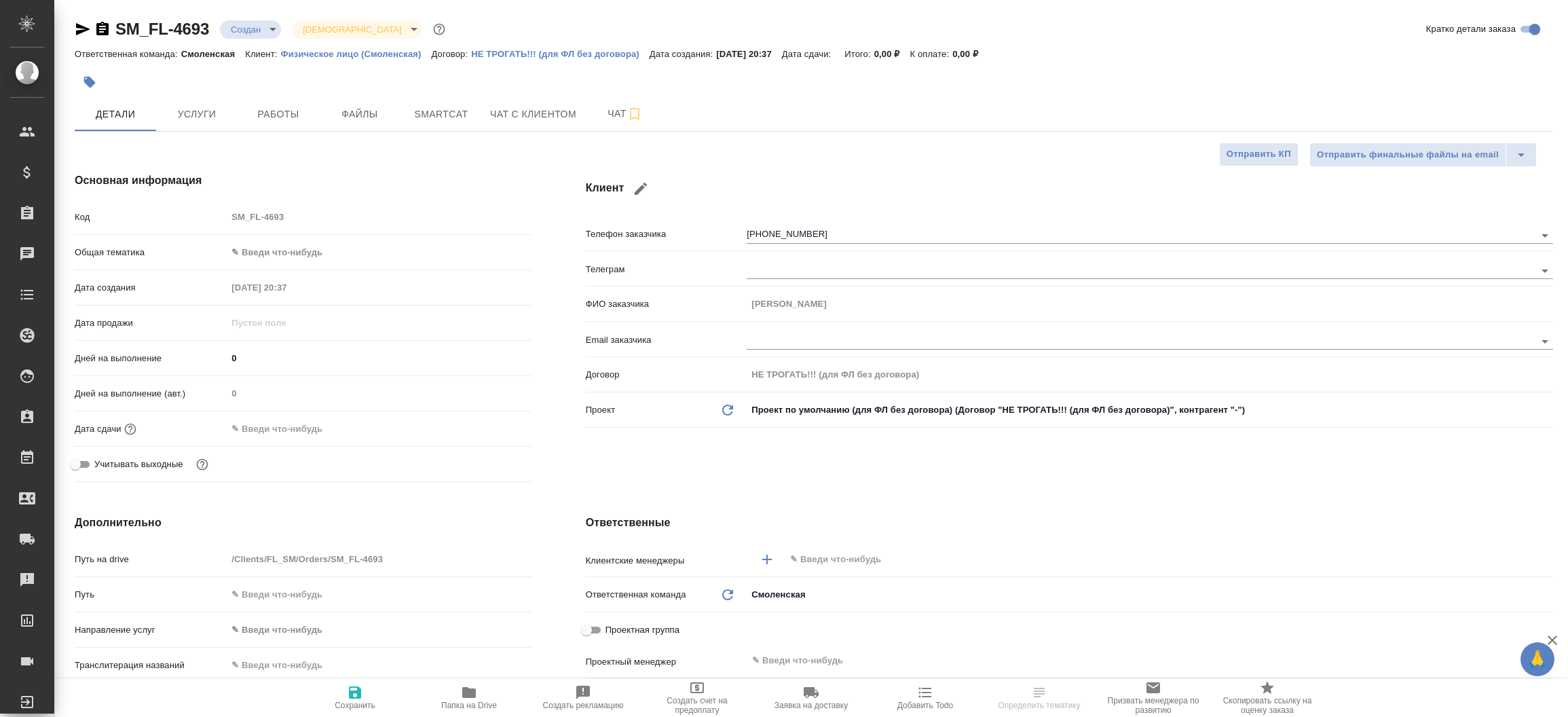
type textarea "x"
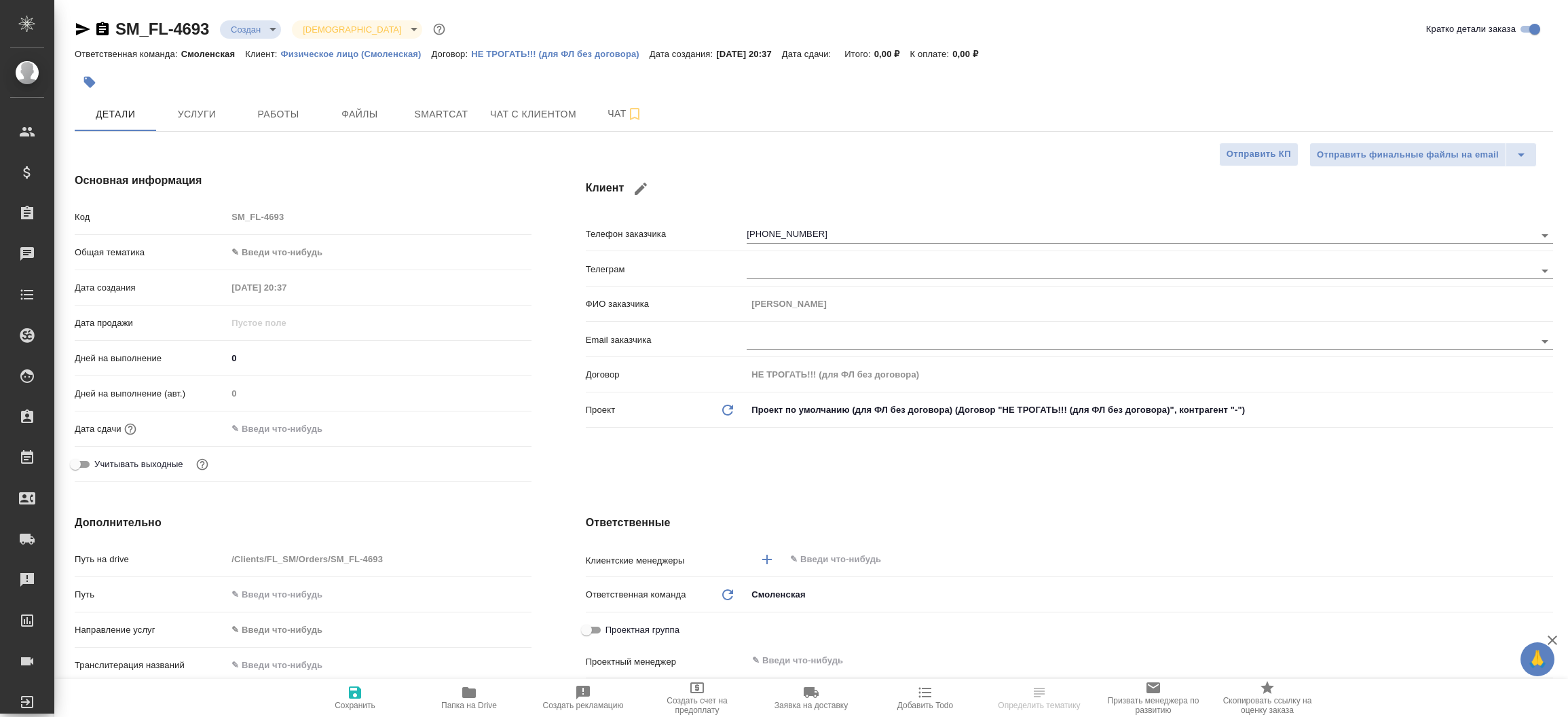
type textarea "x"
click at [82, 35] on icon "button" at bounding box center [83, 29] width 16 height 16
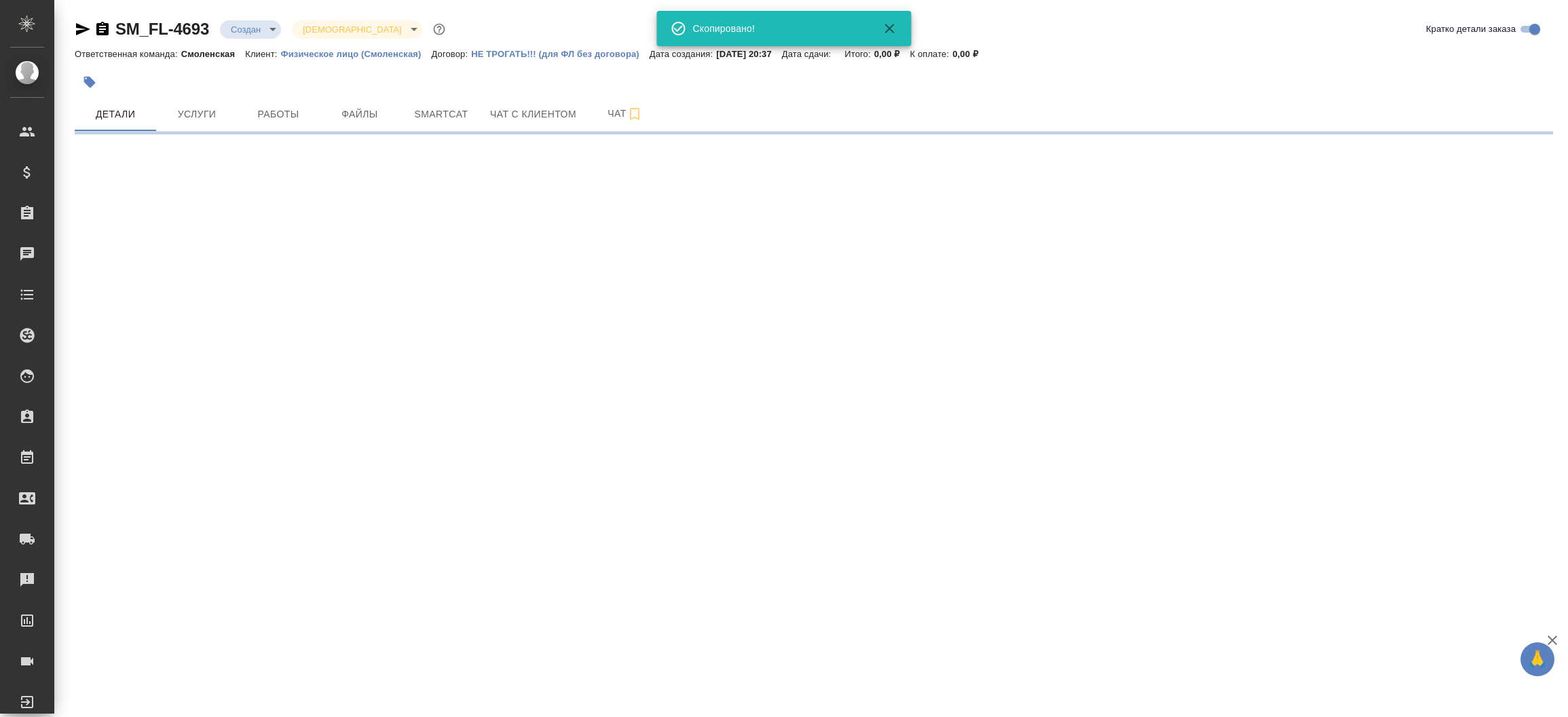
select select "RU"
